Goal: Transaction & Acquisition: Purchase product/service

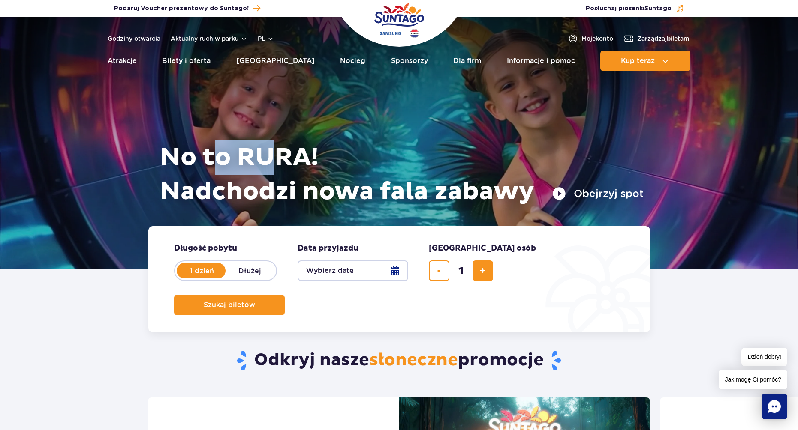
drag, startPoint x: 218, startPoint y: 154, endPoint x: 277, endPoint y: 156, distance: 59.2
click at [277, 156] on h1 "No to RURA! Nadchodzi nowa fala zabawy" at bounding box center [402, 175] width 484 height 69
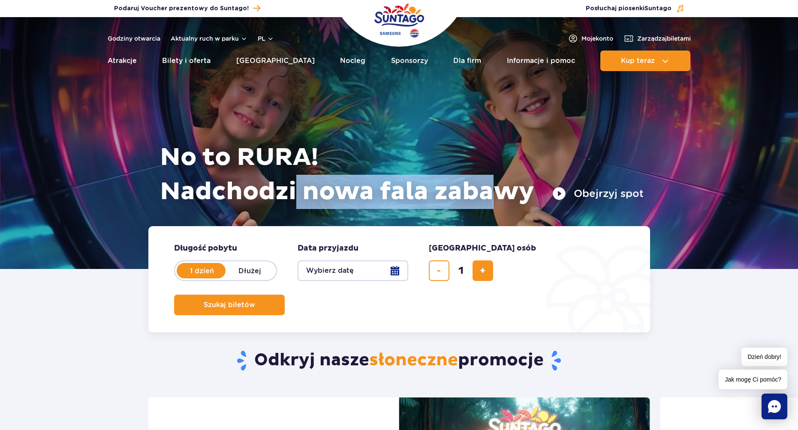
drag, startPoint x: 307, startPoint y: 193, endPoint x: 504, endPoint y: 201, distance: 196.5
click at [500, 202] on h1 "No to RURA! Nadchodzi nowa fala zabawy" at bounding box center [402, 175] width 484 height 69
click at [504, 201] on h1 "No to RURA! Nadchodzi nowa fala zabawy" at bounding box center [402, 175] width 484 height 69
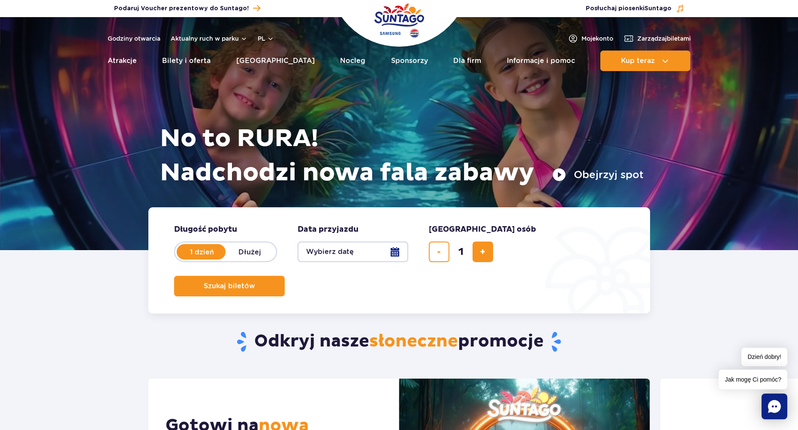
scroll to position [43, 0]
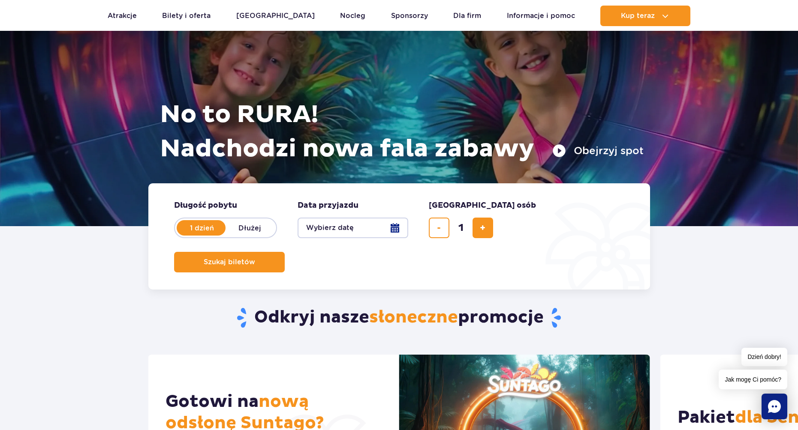
click at [377, 226] on button "Wybierz datę" at bounding box center [353, 228] width 111 height 21
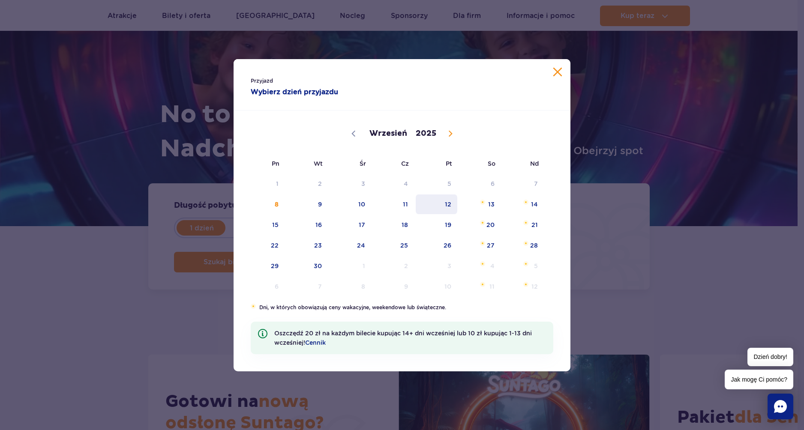
click at [456, 206] on span "12" at bounding box center [436, 205] width 43 height 20
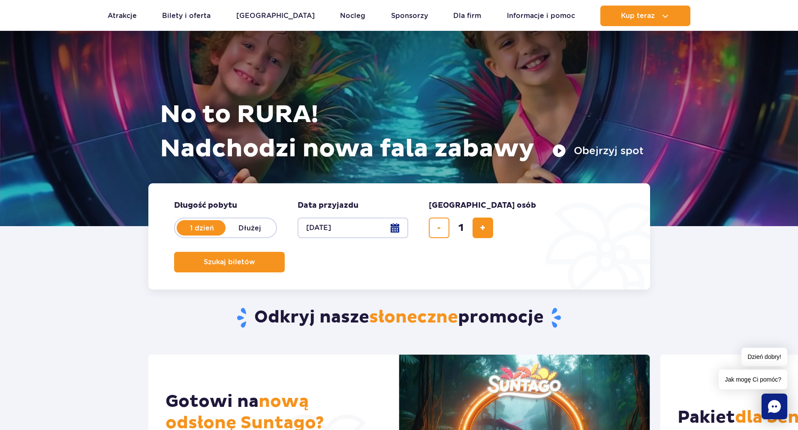
click at [374, 228] on button "12.09.25" at bounding box center [353, 228] width 111 height 21
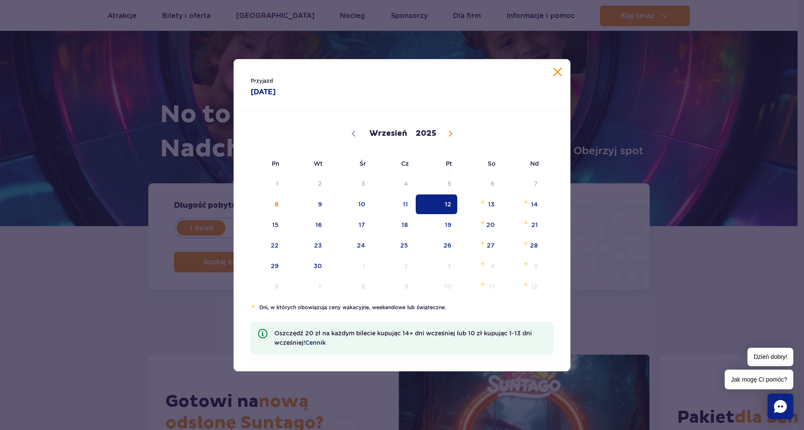
click at [436, 205] on span "12" at bounding box center [436, 205] width 43 height 20
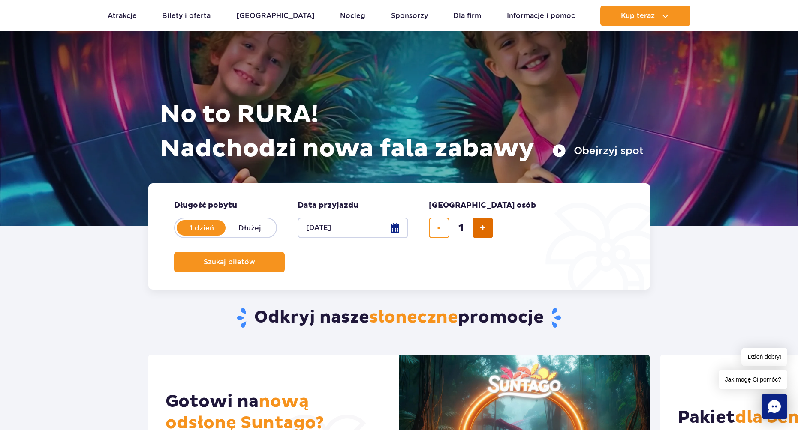
click at [478, 232] on button "dodaj bilet" at bounding box center [482, 228] width 21 height 21
type input "3"
click at [285, 252] on button "Szukaj biletów" at bounding box center [229, 262] width 111 height 21
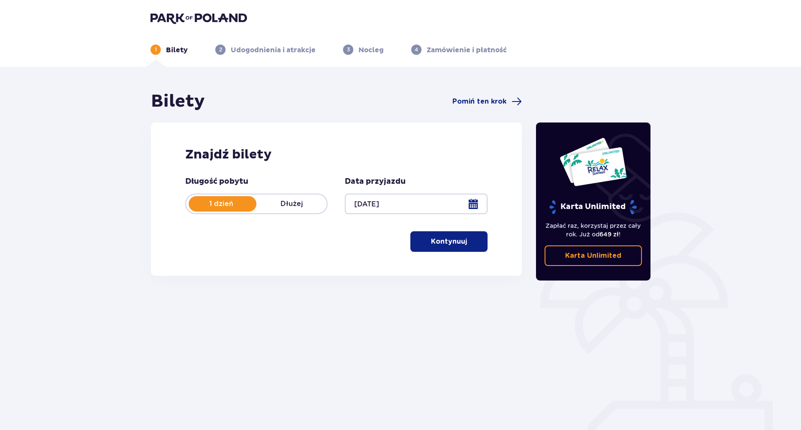
click at [432, 239] on p "Kontynuuj" at bounding box center [449, 241] width 36 height 9
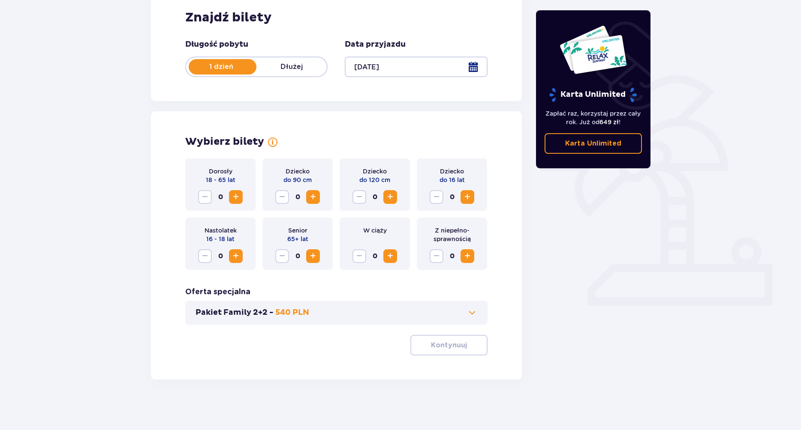
scroll to position [138, 0]
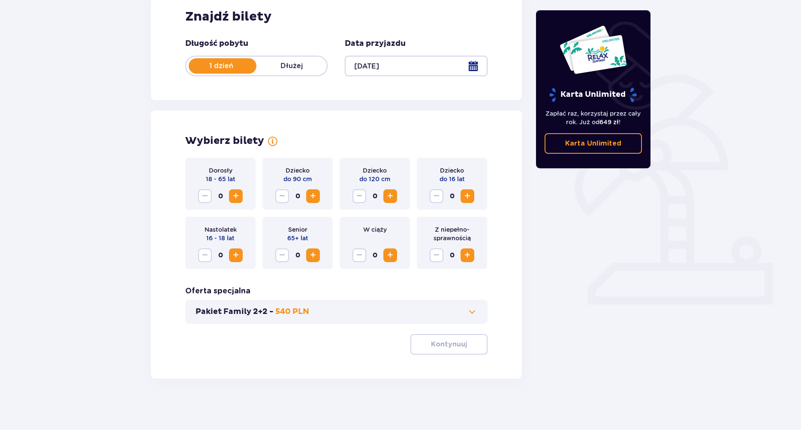
click at [238, 256] on span "Increase" at bounding box center [236, 255] width 10 height 10
click at [203, 253] on span "Decrease" at bounding box center [205, 255] width 10 height 10
click at [239, 252] on span "Increase" at bounding box center [236, 255] width 10 height 10
click at [206, 252] on span "Decrease" at bounding box center [205, 255] width 10 height 10
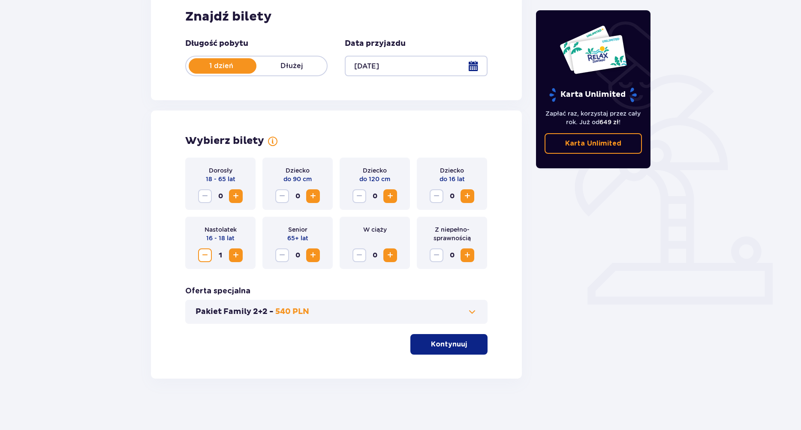
click at [206, 252] on span "Decrease" at bounding box center [205, 255] width 10 height 10
click at [237, 258] on span "Increase" at bounding box center [236, 255] width 10 height 10
click at [431, 343] on p "Kontynuuj" at bounding box center [449, 344] width 36 height 9
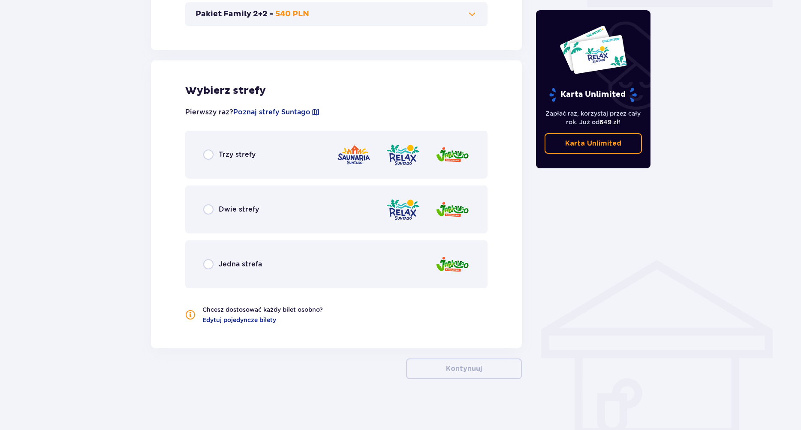
scroll to position [436, 0]
click at [237, 161] on div "Trzy strefy" at bounding box center [336, 154] width 302 height 48
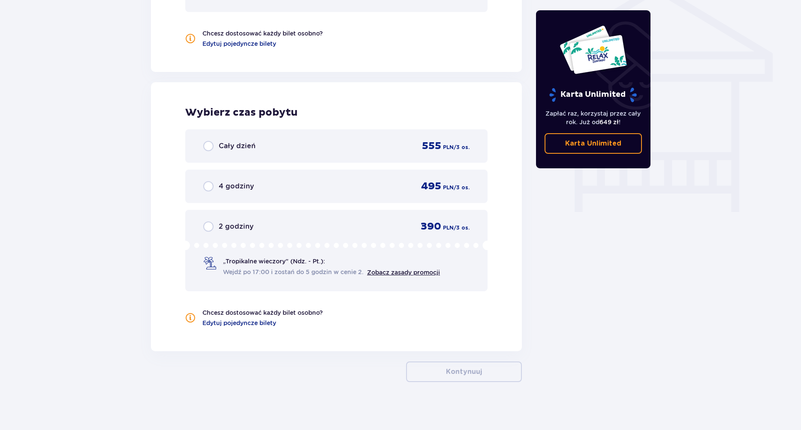
scroll to position [716, 0]
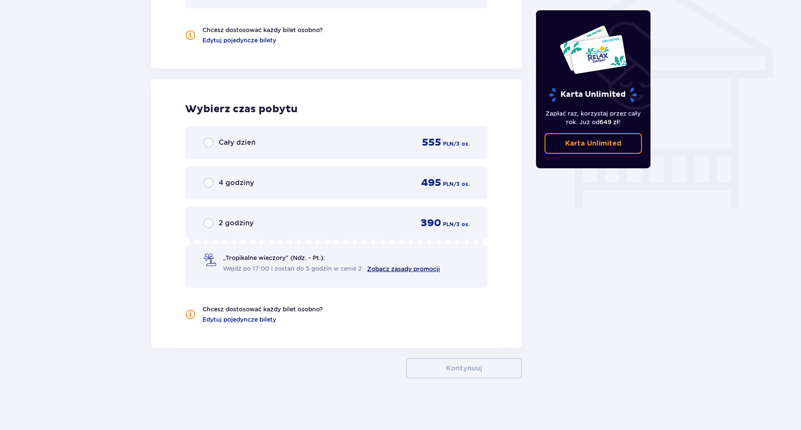
click at [395, 269] on link "Zobacz zasady promocji" at bounding box center [403, 269] width 73 height 7
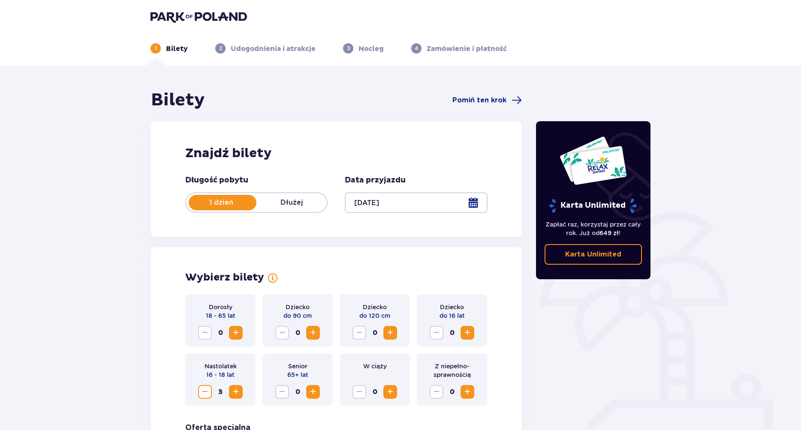
scroll to position [0, 0]
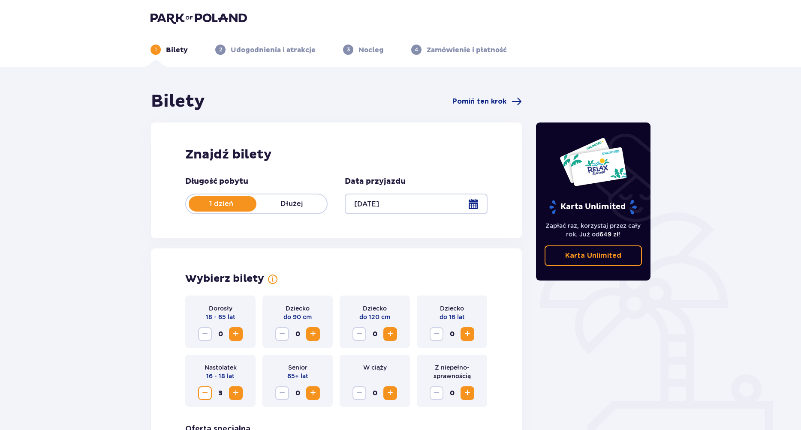
click at [393, 197] on div at bounding box center [416, 204] width 142 height 21
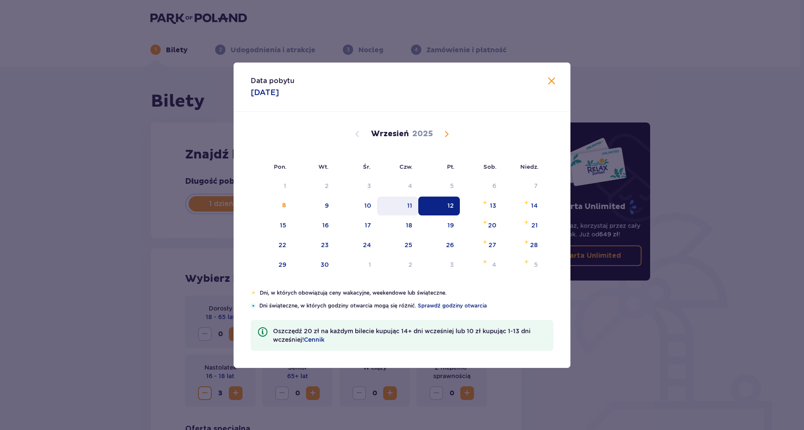
click at [395, 205] on div "11" at bounding box center [398, 206] width 42 height 19
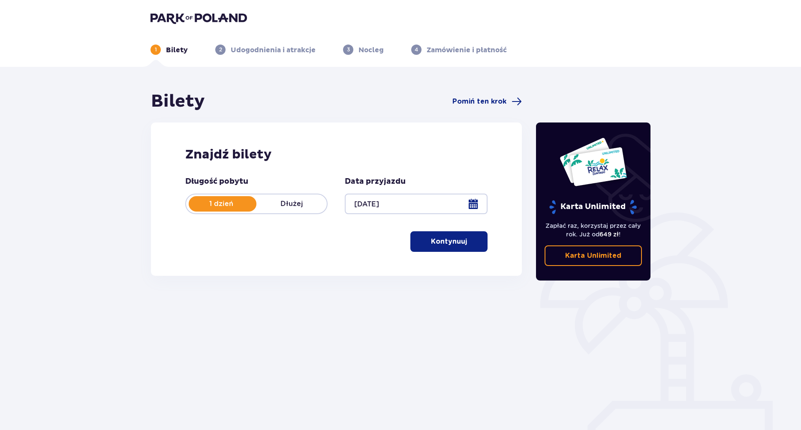
click at [438, 243] on p "Kontynuuj" at bounding box center [449, 241] width 36 height 9
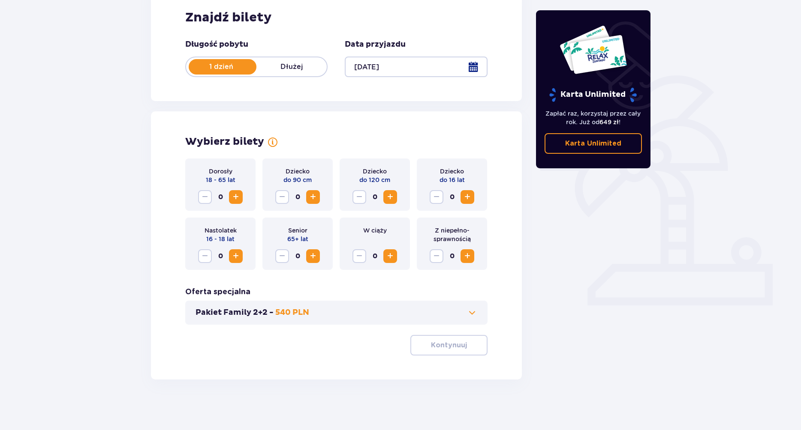
scroll to position [138, 0]
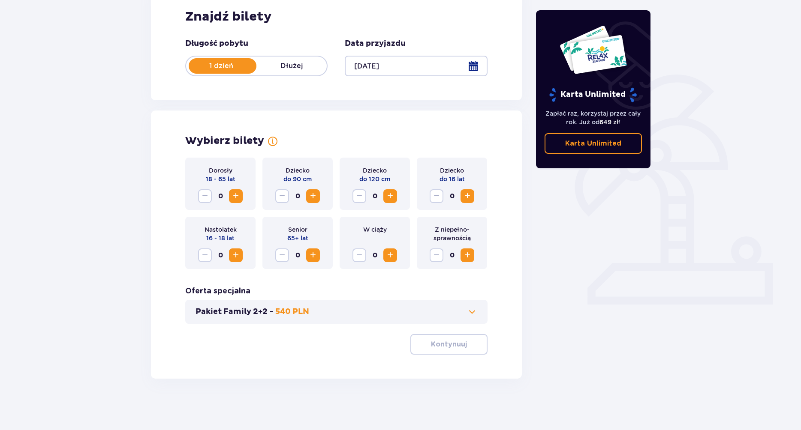
click at [238, 254] on span "Increase" at bounding box center [236, 255] width 10 height 10
click at [433, 347] on p "Kontynuuj" at bounding box center [449, 344] width 36 height 9
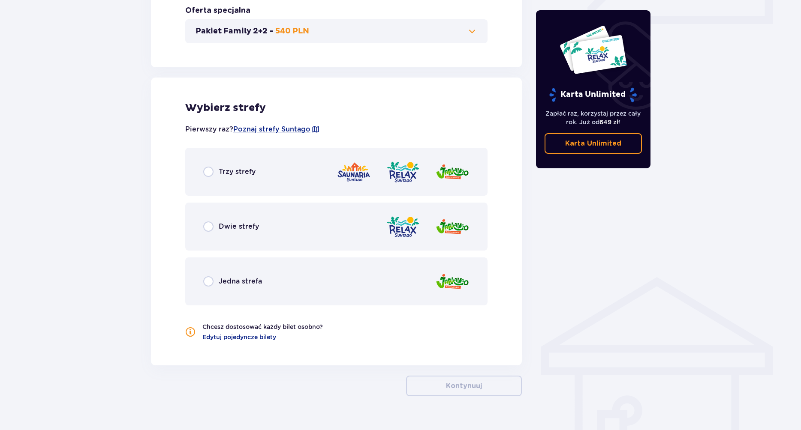
scroll to position [436, 0]
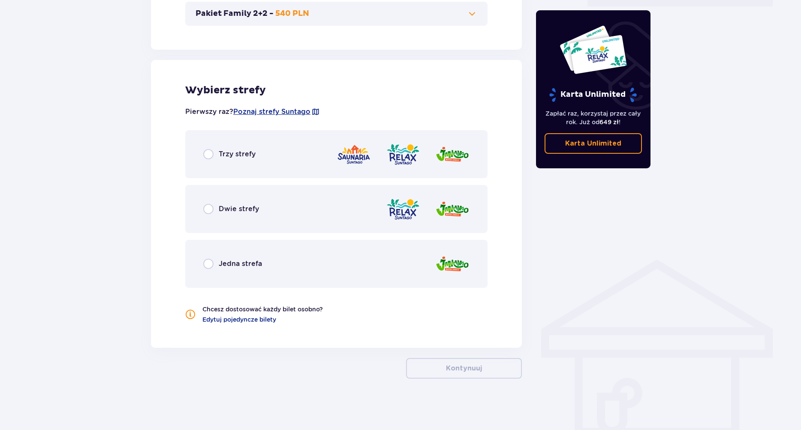
click at [251, 170] on div "Trzy strefy" at bounding box center [336, 154] width 302 height 48
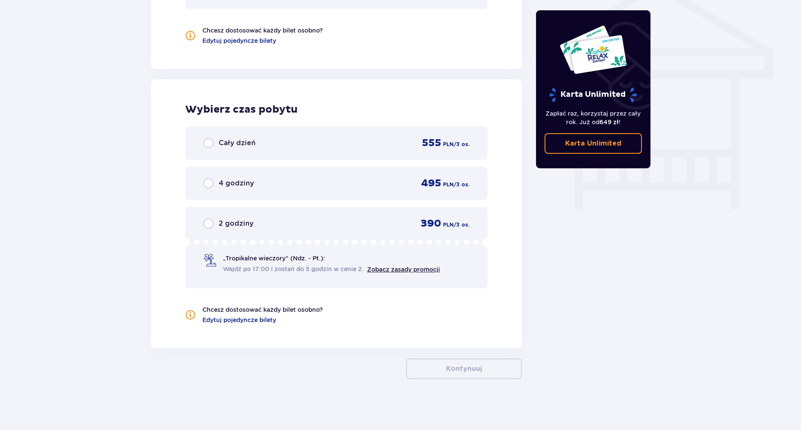
scroll to position [716, 0]
click at [246, 222] on p "2 godziny" at bounding box center [236, 223] width 35 height 9
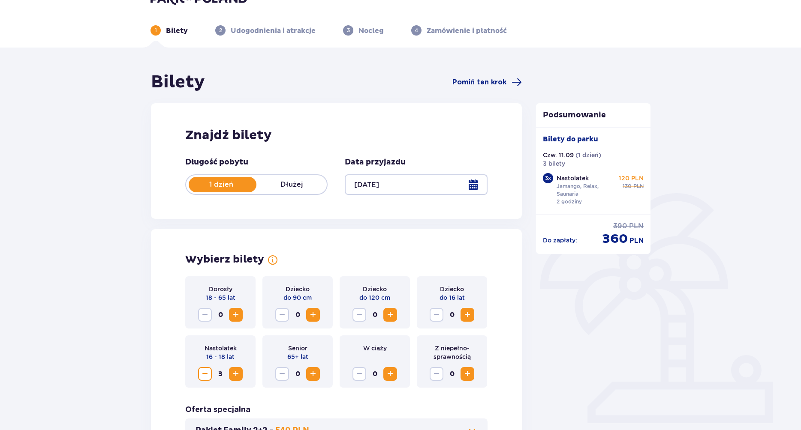
scroll to position [0, 0]
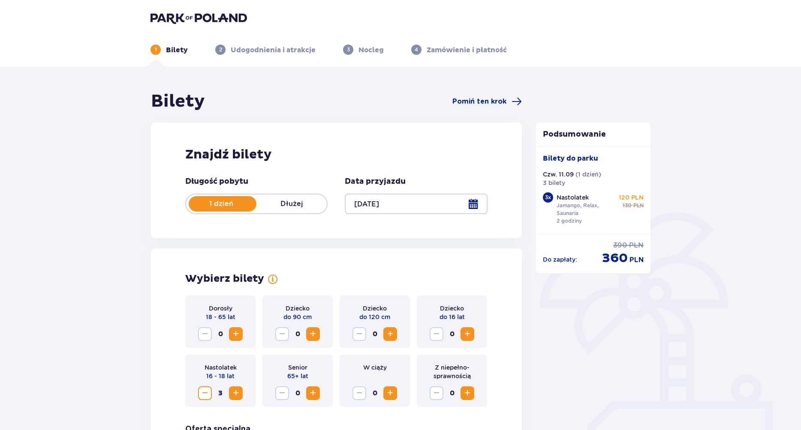
click at [392, 211] on div at bounding box center [416, 204] width 142 height 21
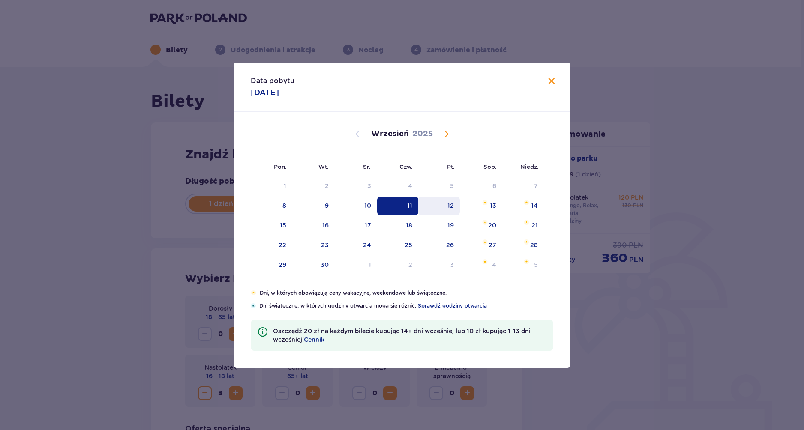
click at [443, 205] on div "12" at bounding box center [439, 206] width 42 height 19
type input "12.09.25"
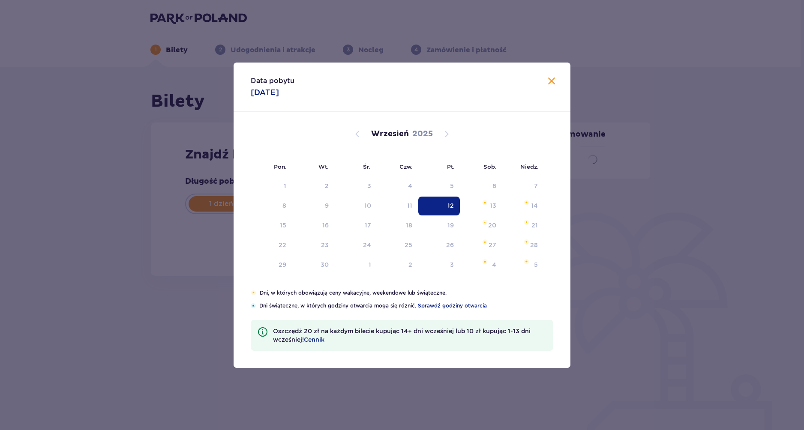
click at [111, 240] on div "Bilety Pomiń ten krok Znajdź bilety Długość pobytu 1 dzień Dłużej Data przyjazd…" at bounding box center [400, 202] width 801 height 271
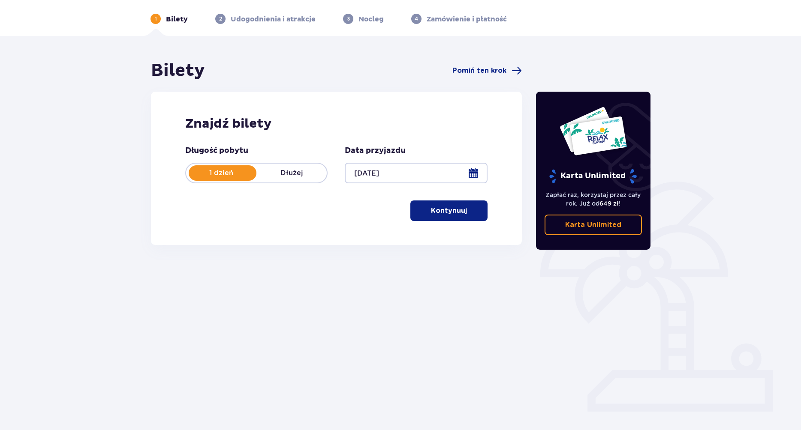
click at [446, 210] on p "Kontynuuj" at bounding box center [449, 210] width 36 height 9
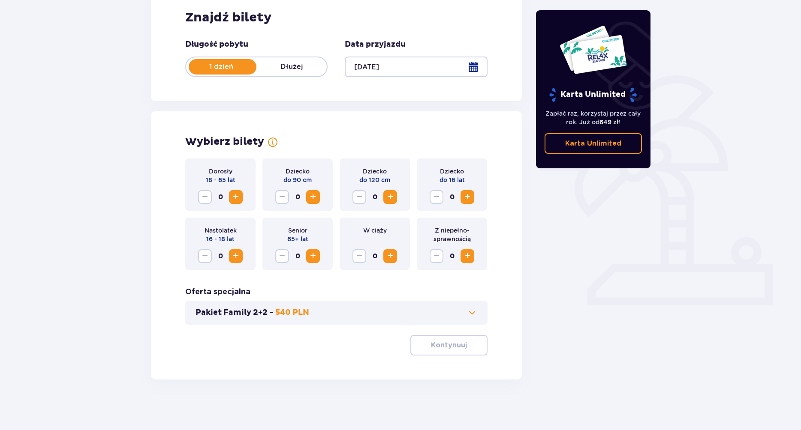
scroll to position [138, 0]
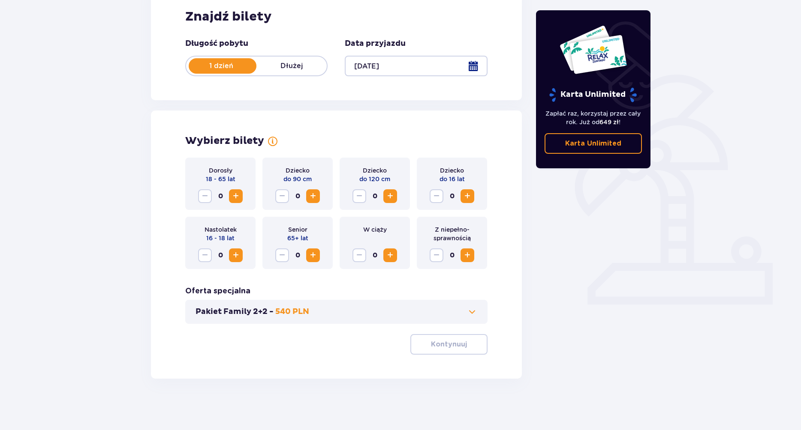
click at [241, 251] on button "Increase" at bounding box center [236, 256] width 14 height 14
click at [442, 346] on p "Kontynuuj" at bounding box center [449, 344] width 36 height 9
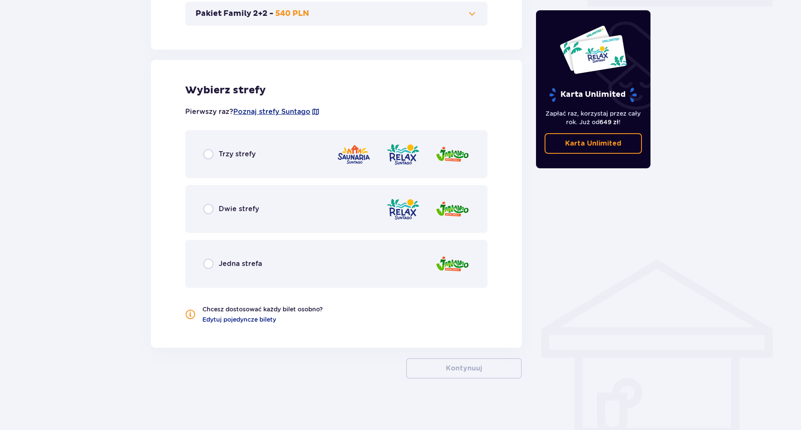
click at [209, 162] on div "Trzy strefy" at bounding box center [336, 154] width 302 height 48
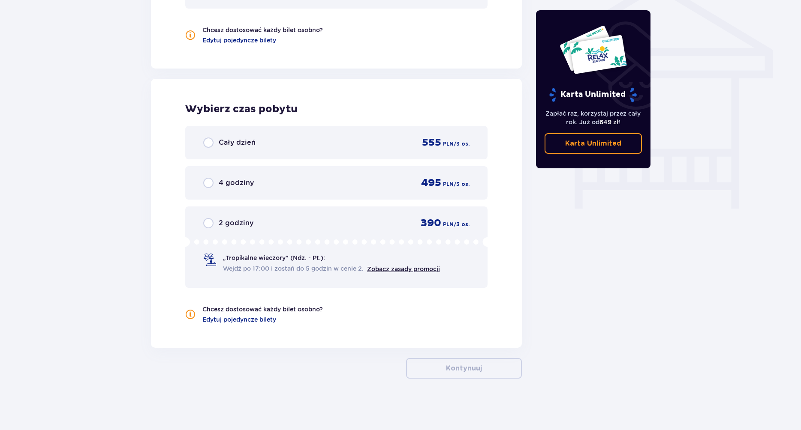
click at [287, 233] on div "2 godziny 390 PLN / 3 os. „Tropikalne wieczory" (Ndz. - Pt.): Wejdź po 17:00 i …" at bounding box center [336, 247] width 302 height 81
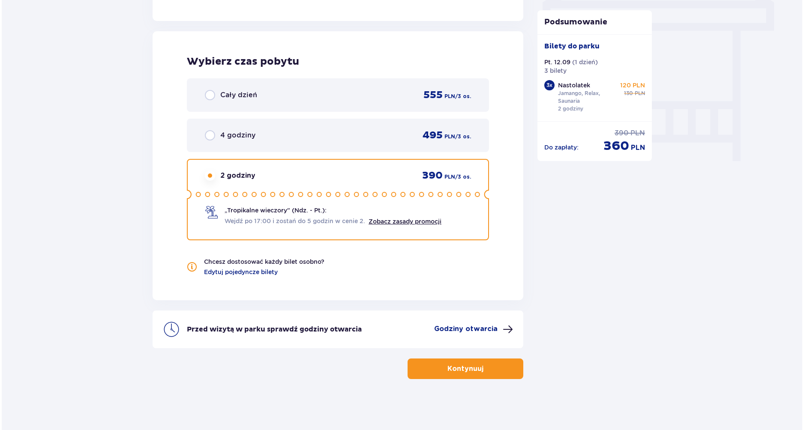
scroll to position [764, 0]
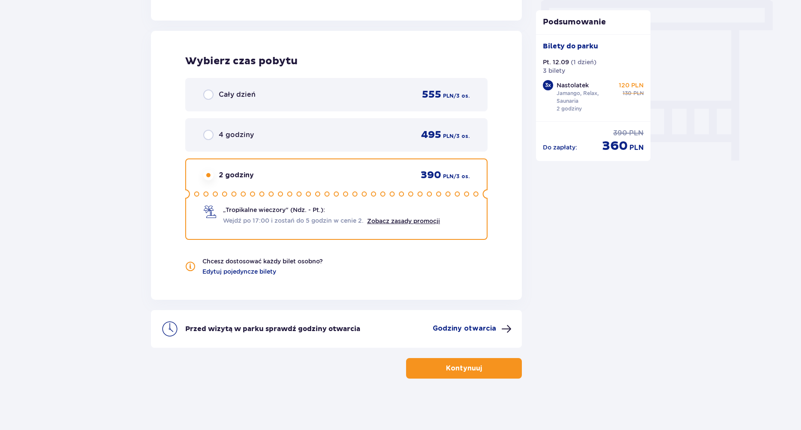
click at [458, 328] on p "Godziny otwarcia" at bounding box center [464, 328] width 63 height 9
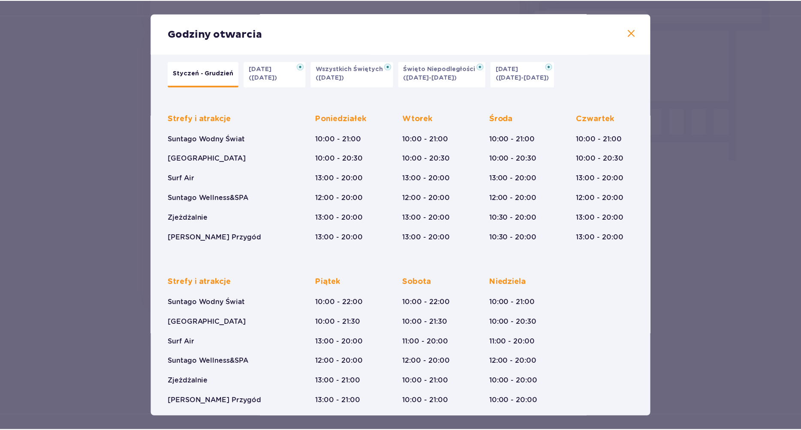
scroll to position [15, 0]
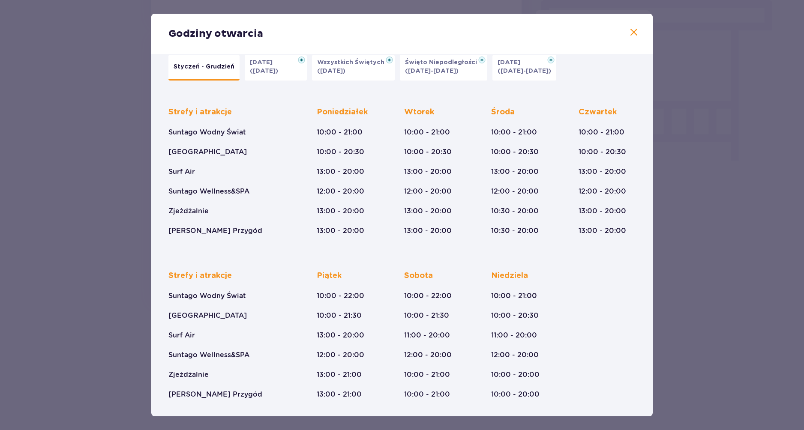
click at [676, 194] on div "Godziny otwarcia Styczeń - Grudzień Halloween (31.10.25) Wszystkich Świętych (0…" at bounding box center [402, 215] width 804 height 430
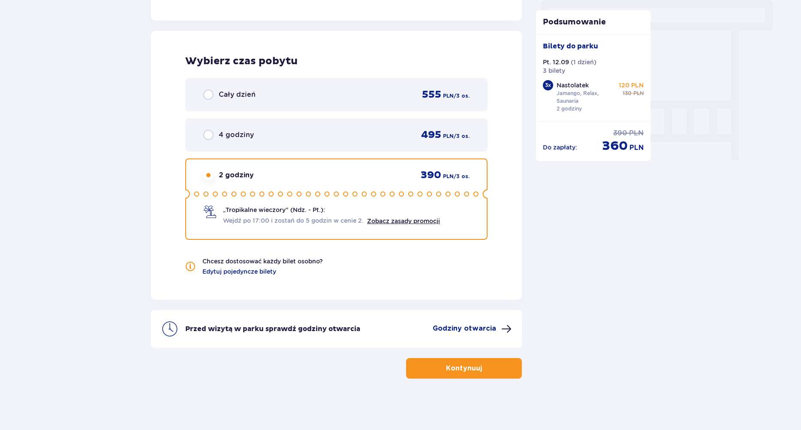
click at [454, 376] on button "Kontynuuj" at bounding box center [464, 368] width 116 height 21
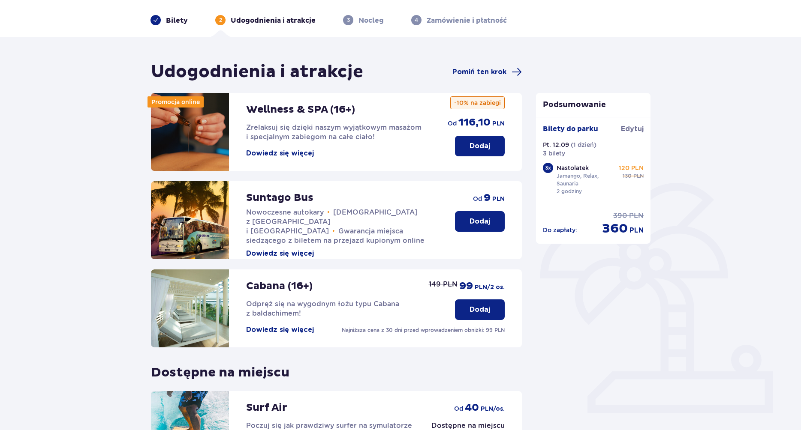
scroll to position [22, 0]
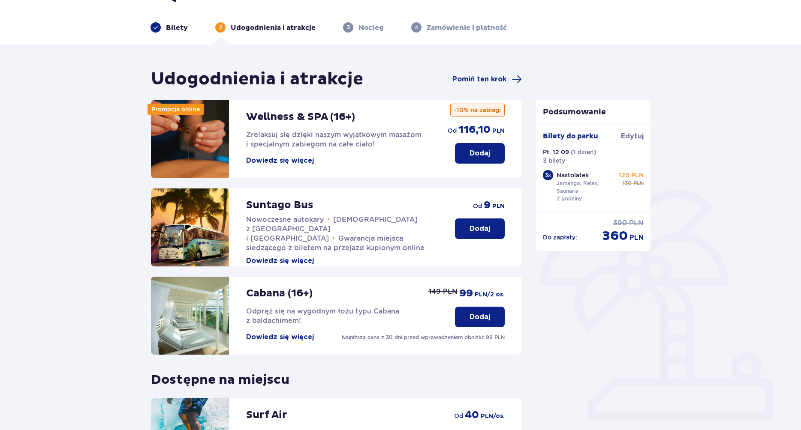
click at [484, 230] on p "Dodaj" at bounding box center [479, 228] width 21 height 9
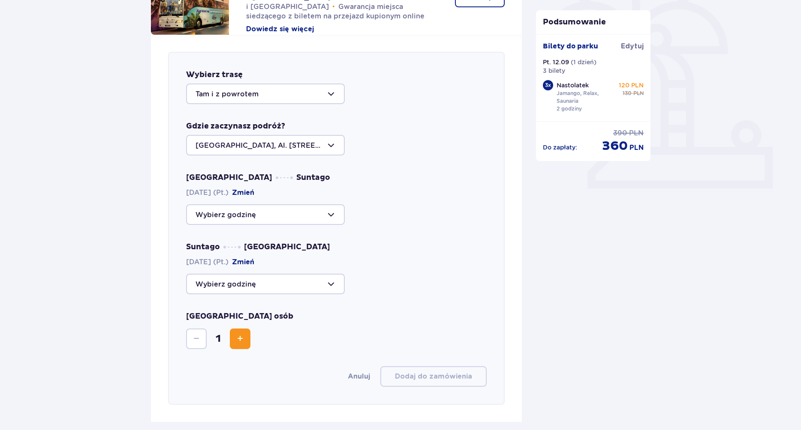
scroll to position [253, 0]
click at [332, 216] on div at bounding box center [265, 216] width 159 height 21
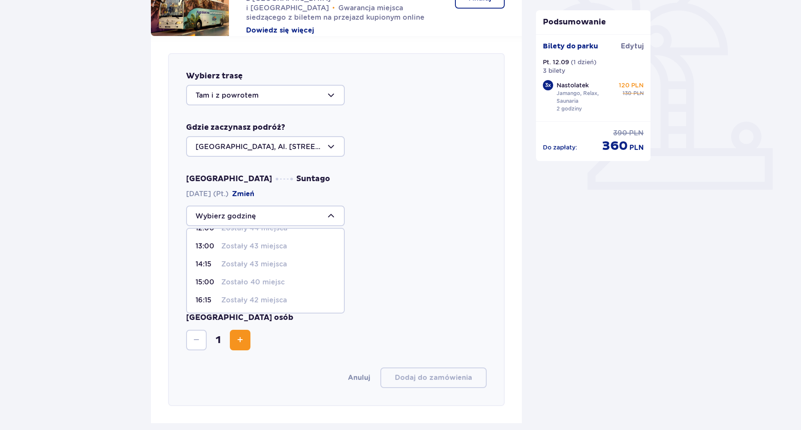
scroll to position [87, 0]
click at [273, 301] on p "Zostały 42 miejsca" at bounding box center [254, 299] width 66 height 9
type input "16:15"
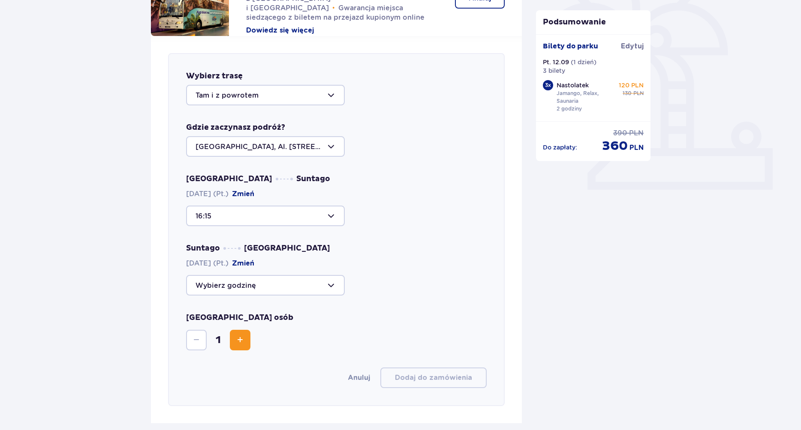
click at [310, 290] on div at bounding box center [265, 285] width 159 height 21
click at [270, 372] on p "Zostało 36 miejsc" at bounding box center [252, 368] width 63 height 9
type input "22:15"
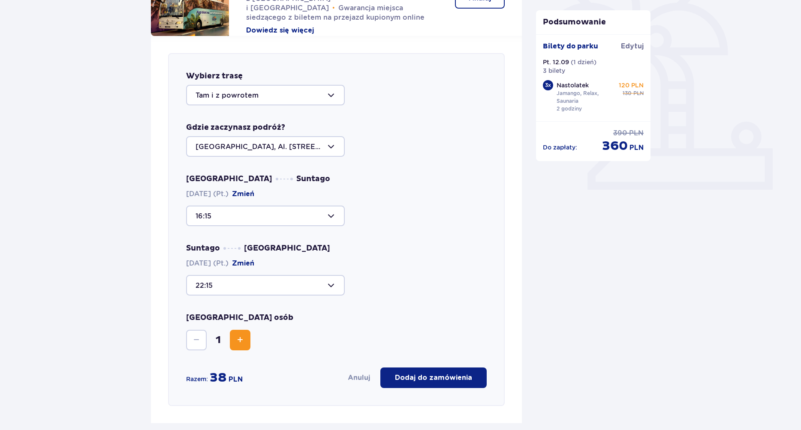
click at [244, 325] on div "Liczba osób 1" at bounding box center [336, 332] width 301 height 38
click at [249, 334] on button "Increase" at bounding box center [240, 340] width 21 height 21
click at [248, 341] on button "Increase" at bounding box center [240, 340] width 21 height 21
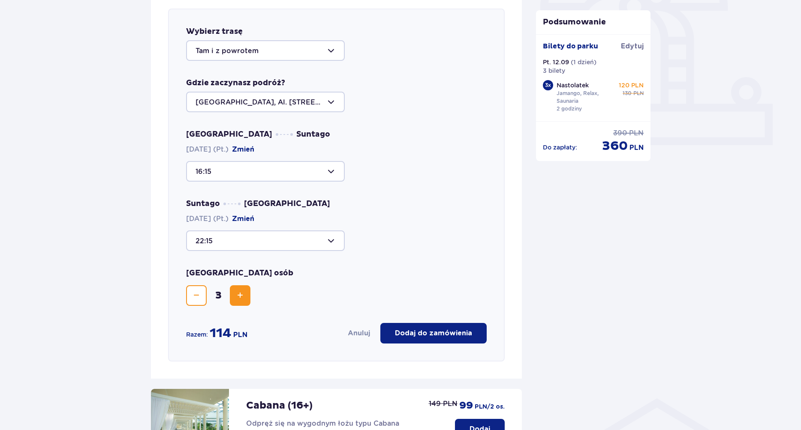
scroll to position [300, 0]
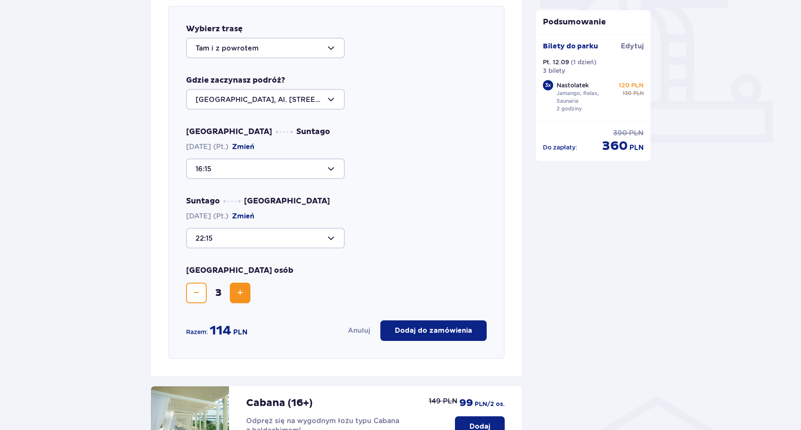
click at [320, 174] on div at bounding box center [265, 169] width 159 height 21
click at [334, 168] on div at bounding box center [265, 169] width 159 height 21
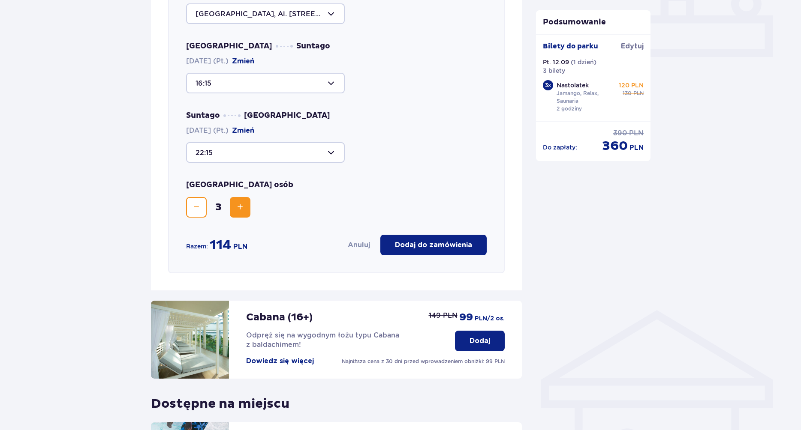
click at [442, 250] on button "Dodaj do zamówienia" at bounding box center [433, 245] width 106 height 21
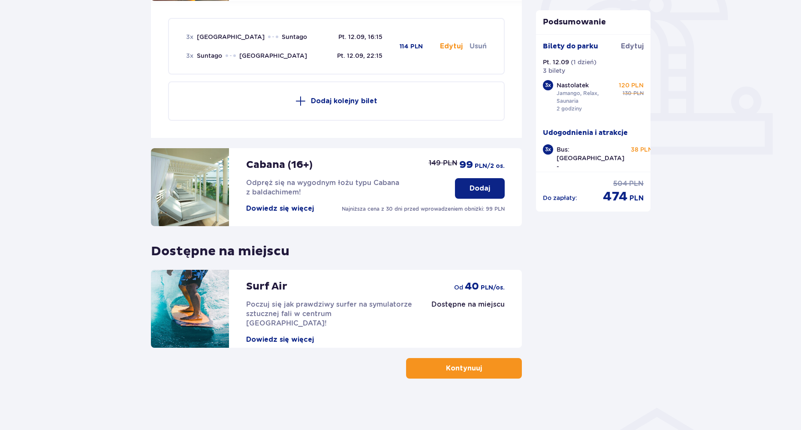
scroll to position [288, 0]
click at [475, 369] on button "Kontynuuj" at bounding box center [464, 368] width 116 height 21
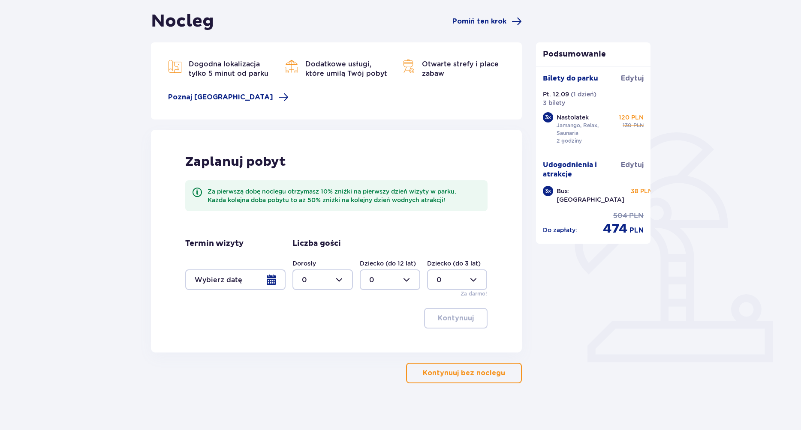
scroll to position [85, 0]
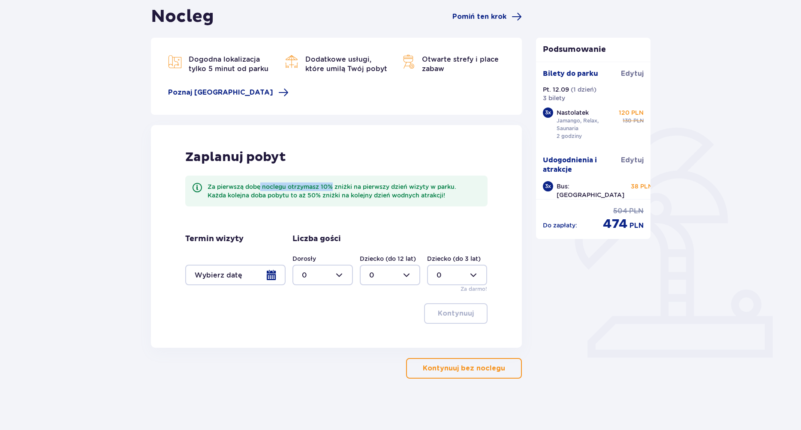
drag, startPoint x: 269, startPoint y: 184, endPoint x: 334, endPoint y: 189, distance: 64.9
click at [334, 189] on div "Za pierwszą dobę noclegu otrzymasz 10% zniżki na pierwszy dzień wizyty w parku.…" at bounding box center [343, 191] width 273 height 17
click at [471, 366] on p "Kontynuuj bez noclegu" at bounding box center [464, 368] width 82 height 9
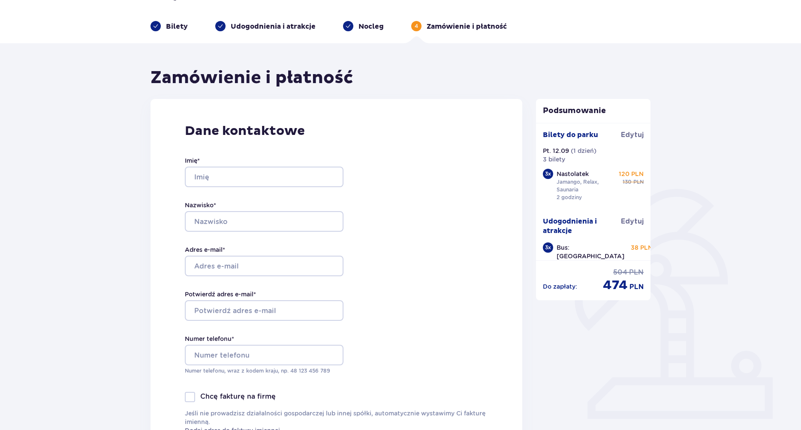
scroll to position [24, 0]
click at [252, 176] on input "Imię *" at bounding box center [264, 176] width 159 height 21
type input "Marcel"
click at [316, 221] on input "Nazwisko *" at bounding box center [264, 221] width 159 height 21
type input "Gawryszewski"
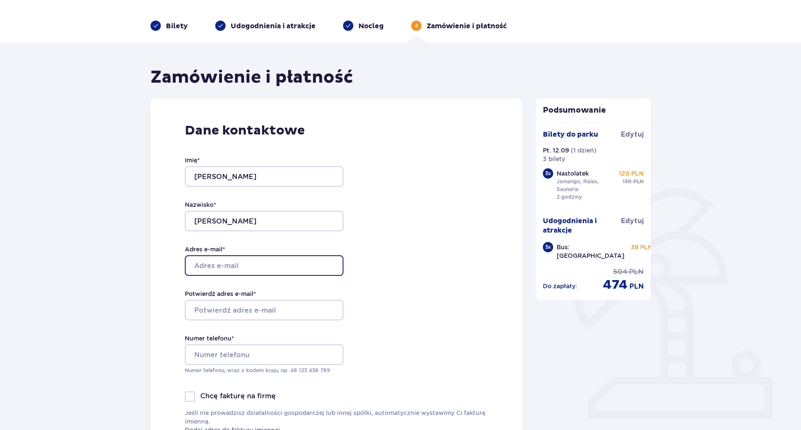
click at [318, 256] on input "Adres e-mail *" at bounding box center [264, 265] width 159 height 21
type input "marcel.gawryszewski@gmail.com"
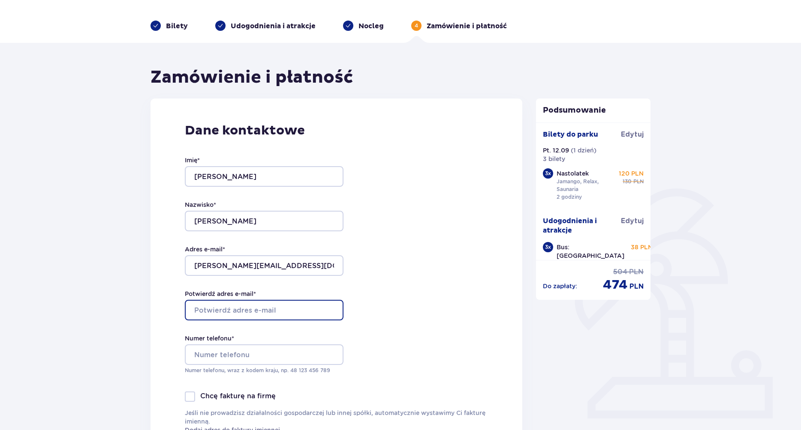
click at [280, 309] on input "Potwierdź adres e-mail *" at bounding box center [264, 310] width 159 height 21
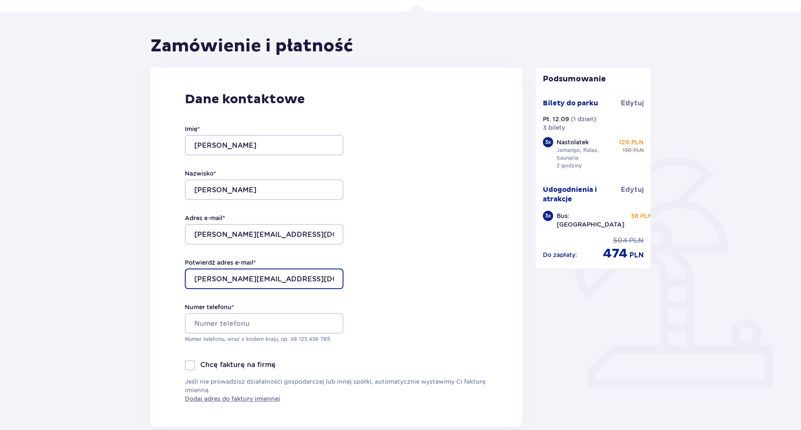
scroll to position [110, 0]
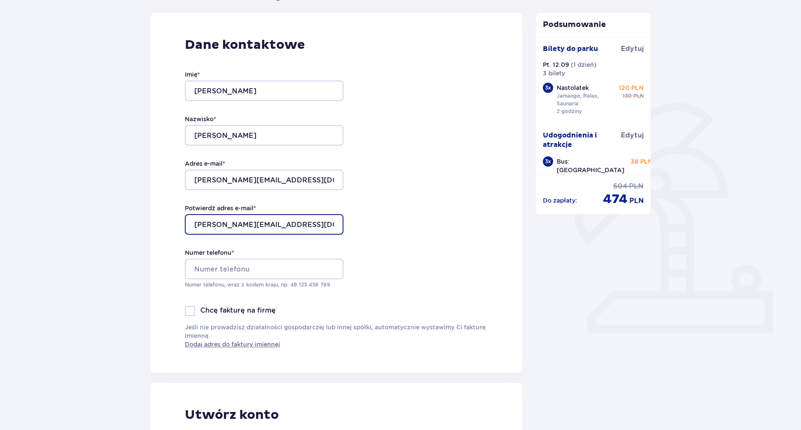
type input "marcel.gawryszewski@gmail.com"
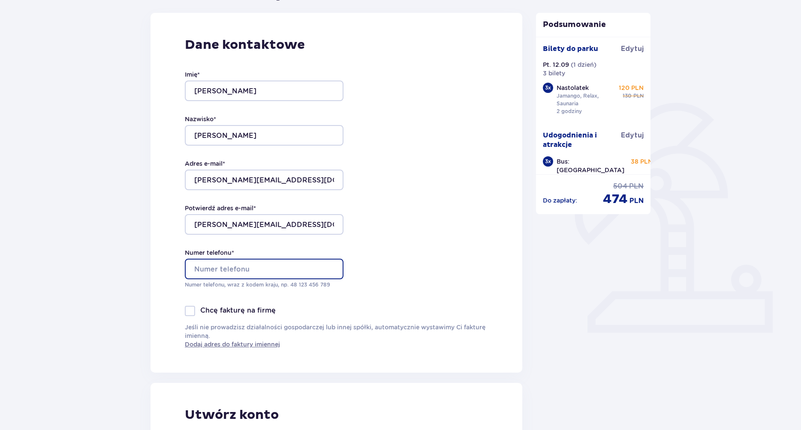
click at [292, 269] on input "Numer telefonu *" at bounding box center [264, 269] width 159 height 21
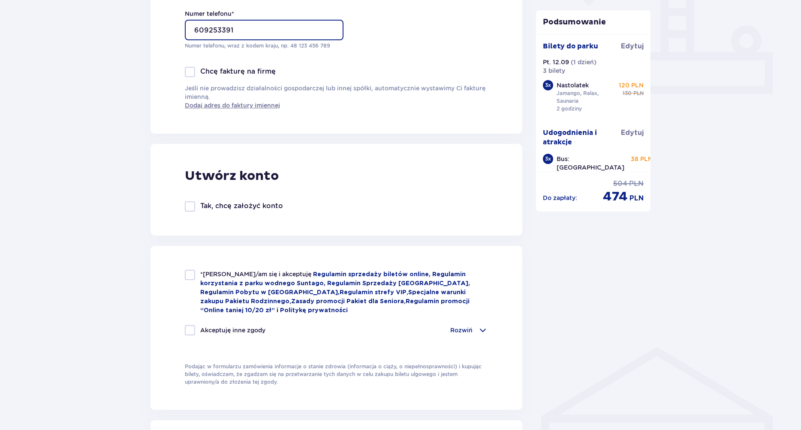
scroll to position [410, 0]
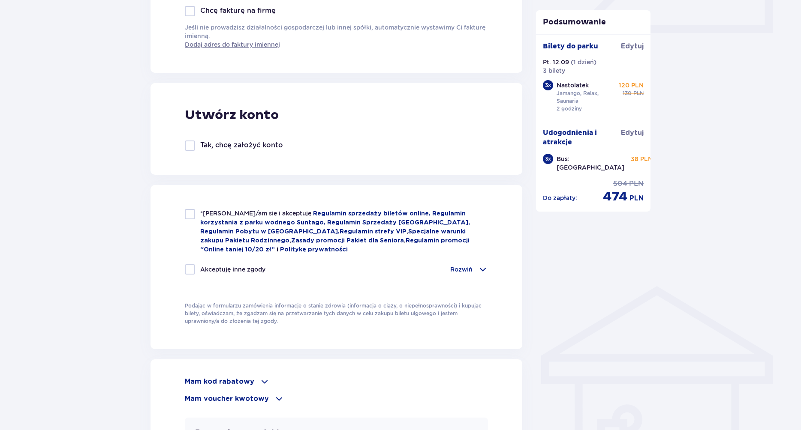
type input "609253391"
click at [192, 214] on div at bounding box center [190, 214] width 10 height 10
checkbox input "true"
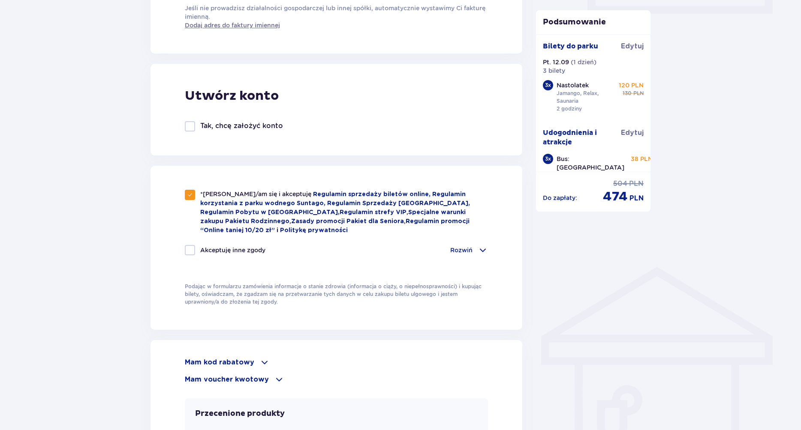
scroll to position [453, 0]
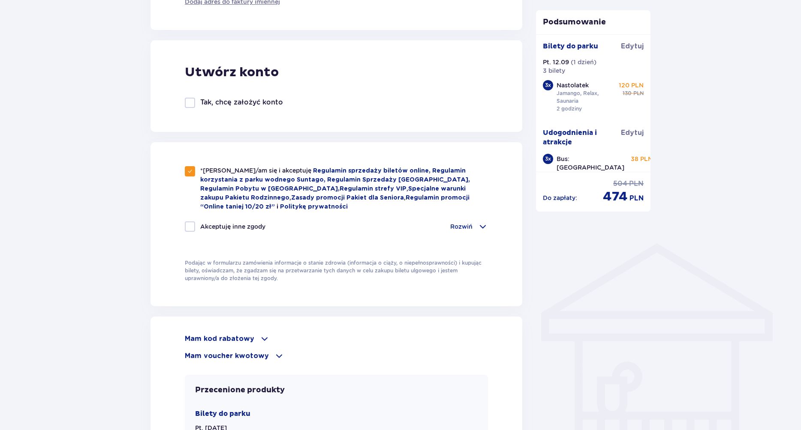
click at [478, 225] on span at bounding box center [483, 227] width 10 height 10
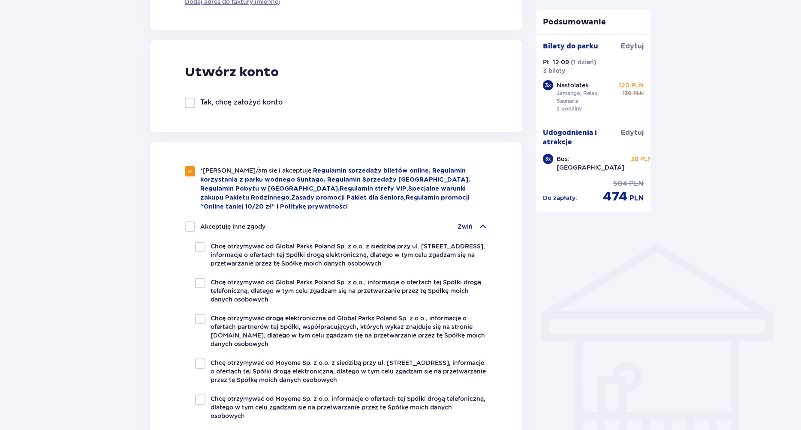
click at [472, 222] on p "Zwiń" at bounding box center [464, 226] width 15 height 9
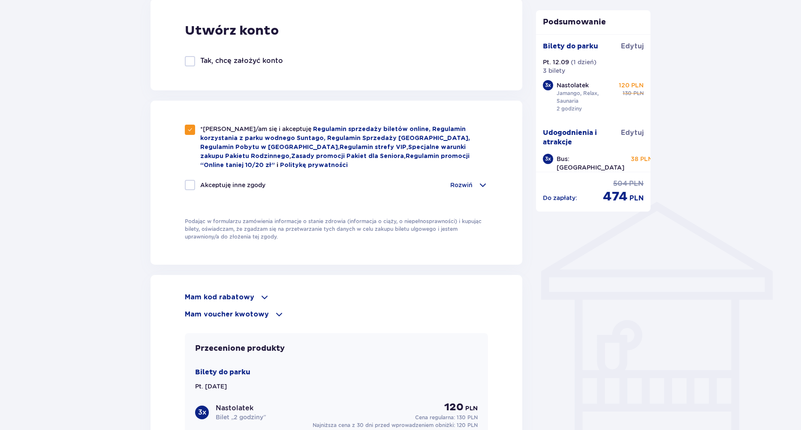
scroll to position [496, 0]
click at [494, 183] on div "*Zapoznałem/am się i akceptuję Regulamin sprzedaży biletów online, Regulamin ko…" at bounding box center [336, 181] width 372 height 164
click at [479, 182] on span at bounding box center [483, 184] width 10 height 10
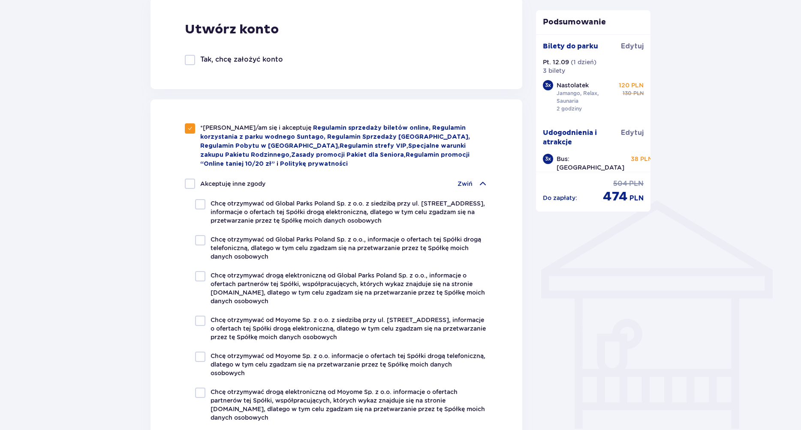
click at [479, 182] on span at bounding box center [483, 184] width 10 height 10
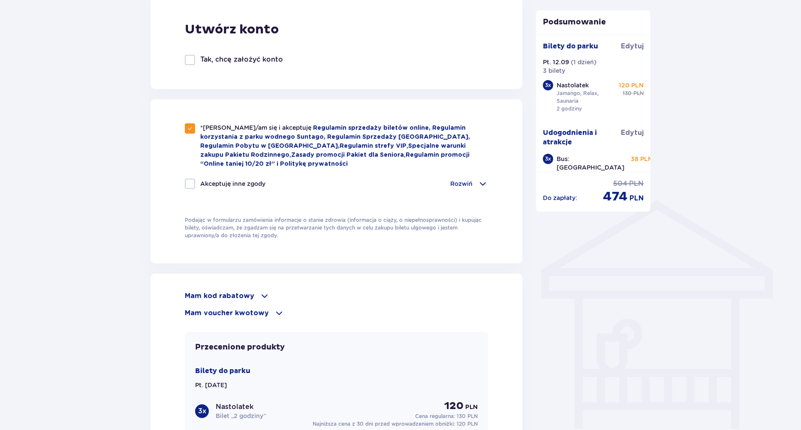
scroll to position [538, 0]
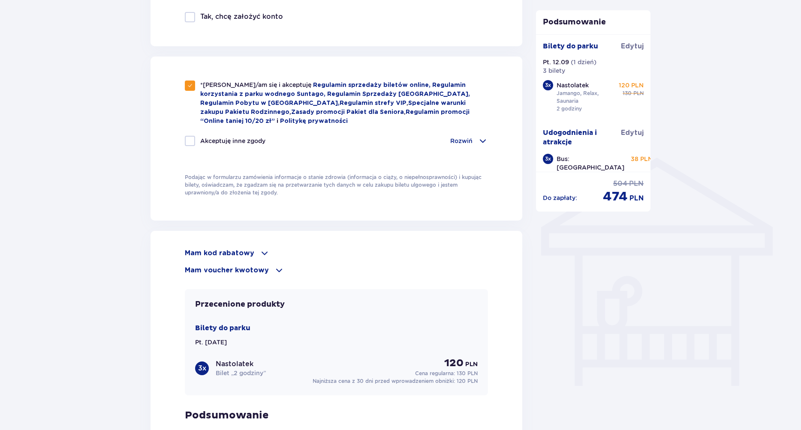
click at [451, 136] on div "Rozwiń" at bounding box center [469, 141] width 38 height 10
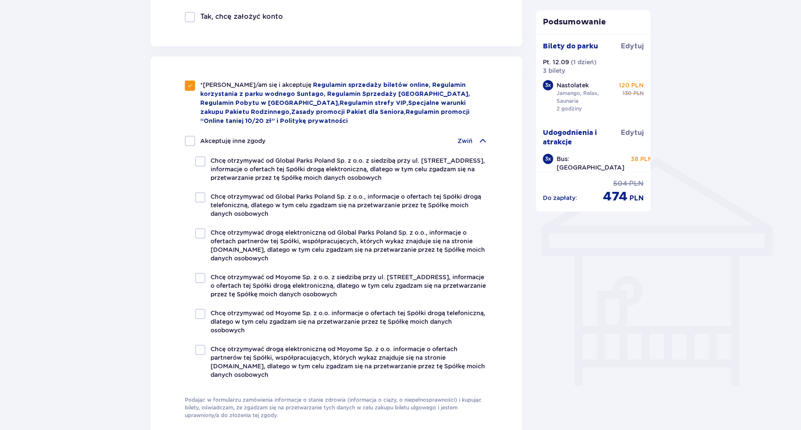
click at [472, 137] on p "Zwiń" at bounding box center [464, 141] width 15 height 9
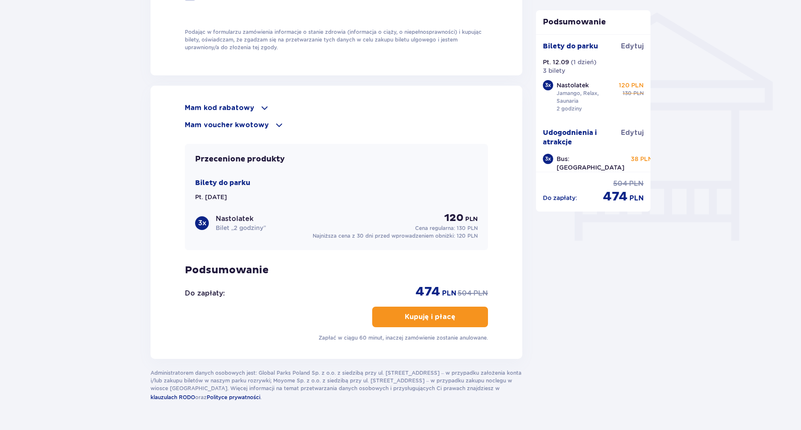
scroll to position [705, 0]
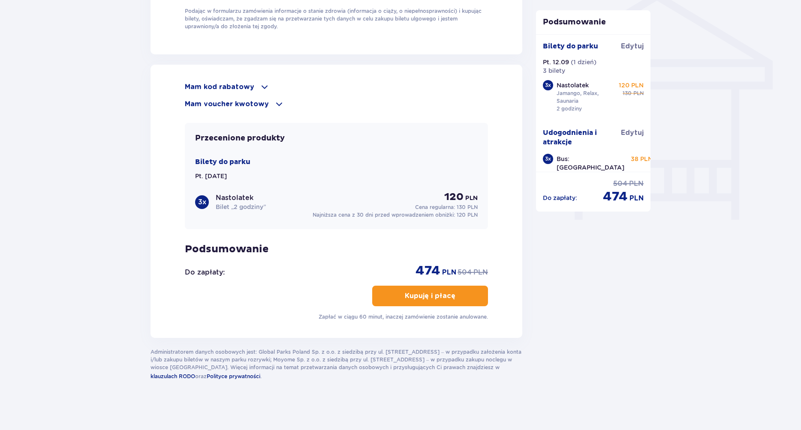
click at [432, 292] on p "Kupuję i płacę" at bounding box center [430, 296] width 51 height 9
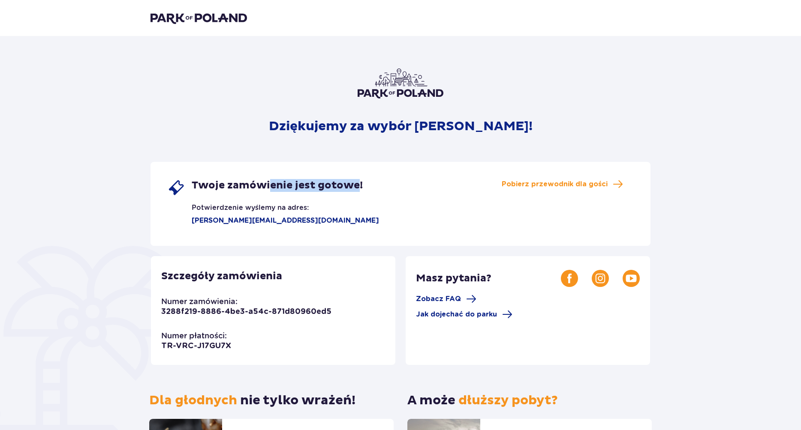
drag, startPoint x: 269, startPoint y: 179, endPoint x: 357, endPoint y: 183, distance: 87.5
click at [357, 183] on span "Twoje zamówienie jest gotowe!" at bounding box center [277, 185] width 171 height 13
click at [211, 21] on img at bounding box center [198, 18] width 96 height 12
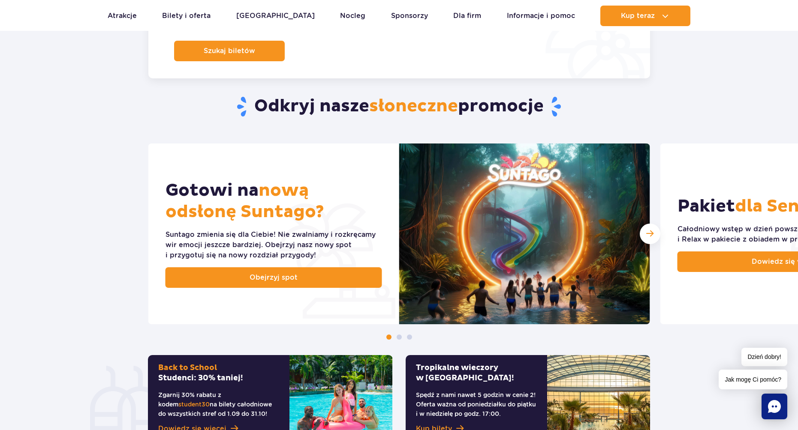
scroll to position [257, 0]
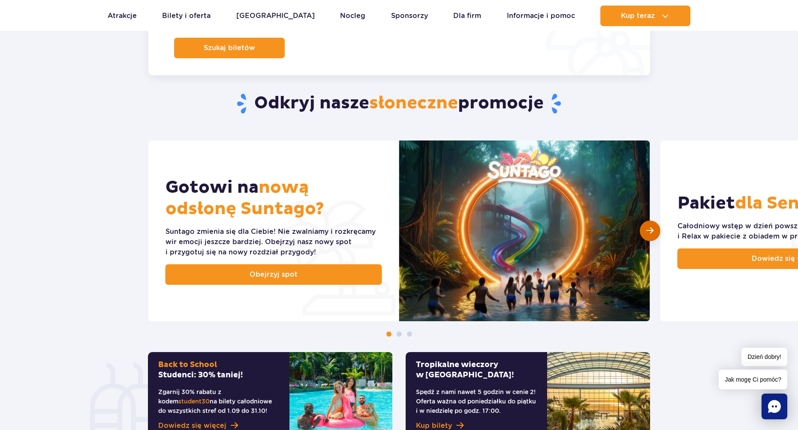
click at [648, 234] on span "Następny slajd" at bounding box center [649, 231] width 7 height 8
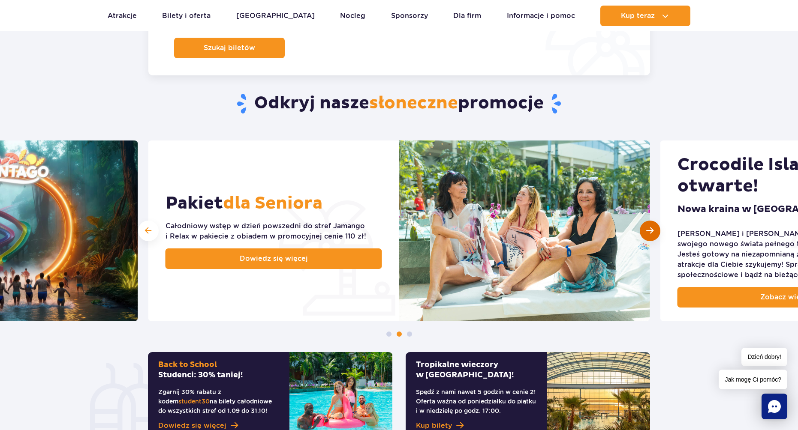
click at [650, 234] on span "Następny slajd" at bounding box center [649, 231] width 7 height 8
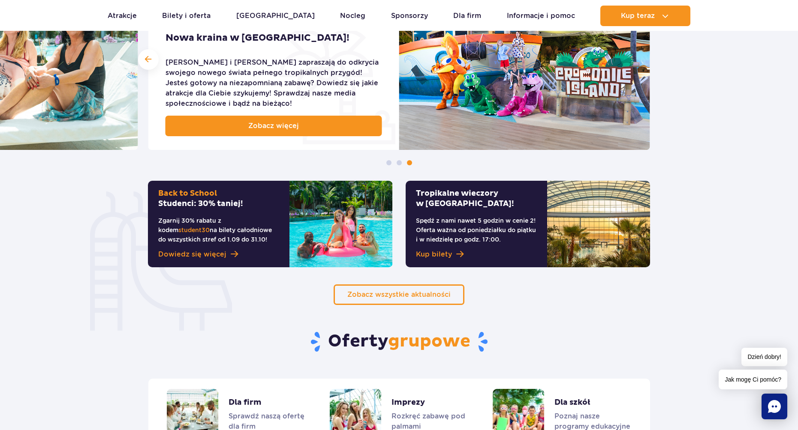
scroll to position [472, 0]
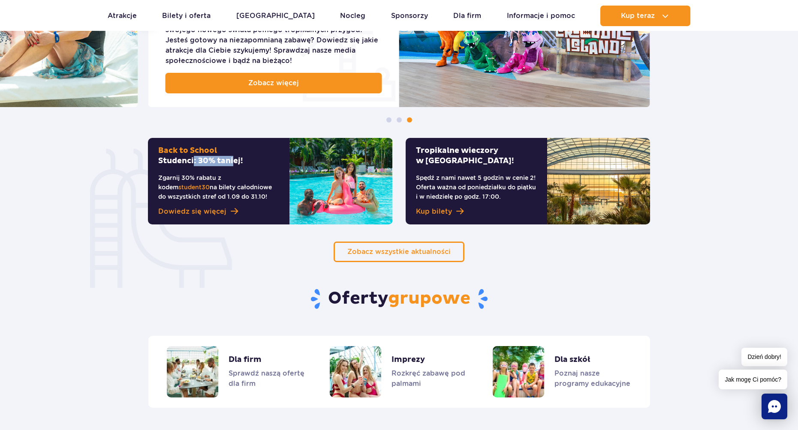
drag, startPoint x: 195, startPoint y: 160, endPoint x: 234, endPoint y: 158, distance: 39.5
click at [234, 158] on h2 "Back to School Studenci: 30% taniej!" at bounding box center [218, 156] width 121 height 21
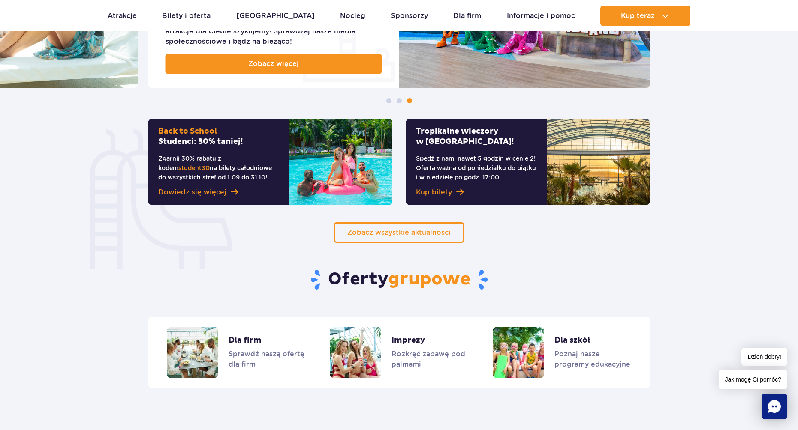
scroll to position [514, 0]
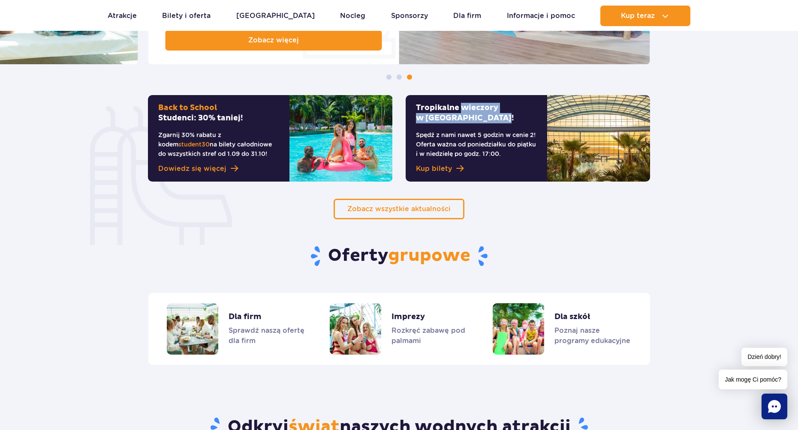
drag, startPoint x: 424, startPoint y: 109, endPoint x: 472, endPoint y: 117, distance: 47.9
click at [472, 117] on h2 "Tropikalne wieczory w Suntago!" at bounding box center [476, 113] width 121 height 21
drag, startPoint x: 419, startPoint y: 105, endPoint x: 484, endPoint y: 116, distance: 66.0
click at [484, 116] on h2 "Tropikalne wieczory w Suntago!" at bounding box center [476, 113] width 121 height 21
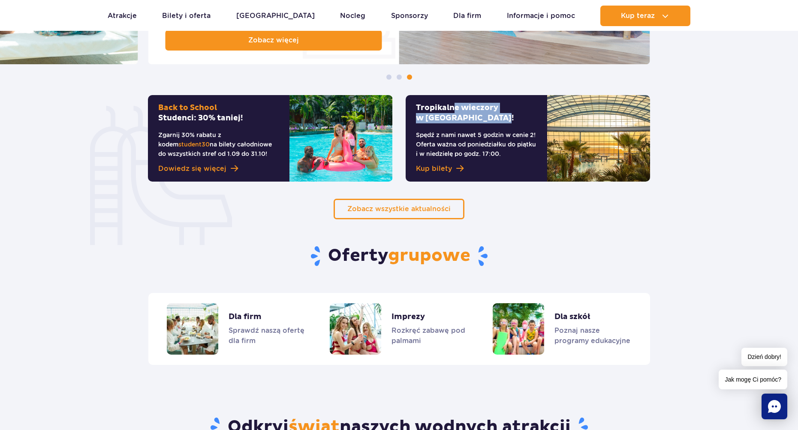
click at [484, 116] on h2 "Tropikalne wieczory w Suntago!" at bounding box center [476, 113] width 121 height 21
drag, startPoint x: 468, startPoint y: 133, endPoint x: 535, endPoint y: 137, distance: 67.0
click at [535, 137] on p "Spędź z nami nawet 5 godzin w cenie 2! Oferta ważna od poniedziałku do piątku i…" at bounding box center [476, 144] width 121 height 28
drag, startPoint x: 493, startPoint y: 148, endPoint x: 518, endPoint y: 151, distance: 25.5
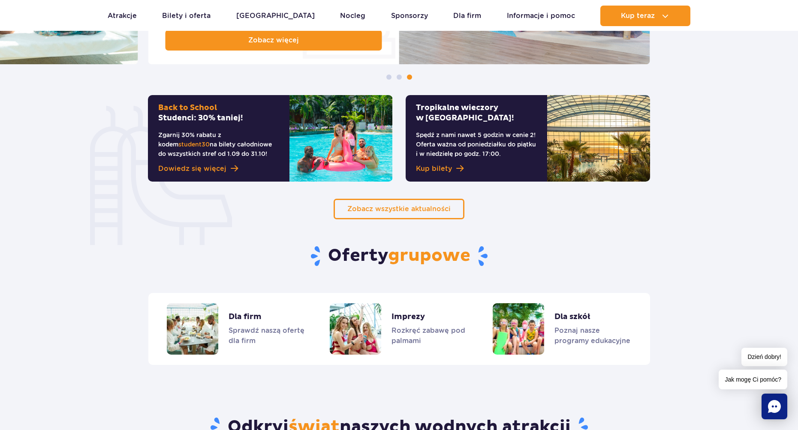
click at [518, 151] on p "Spędź z nami nawet 5 godzin w cenie 2! Oferta ważna od poniedziałku do piątku i…" at bounding box center [476, 144] width 121 height 28
drag, startPoint x: 442, startPoint y: 145, endPoint x: 482, endPoint y: 148, distance: 40.0
click at [482, 148] on p "Spędź z nami nawet 5 godzin w cenie 2! Oferta ważna od poniedziałku do piątku i…" at bounding box center [476, 144] width 121 height 28
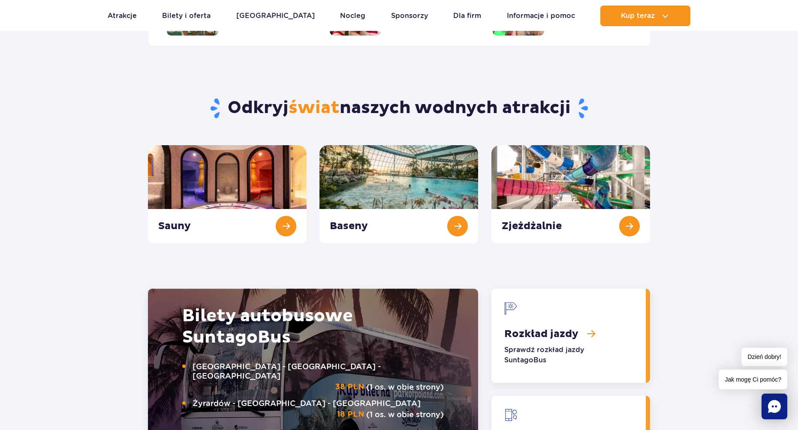
scroll to position [857, 0]
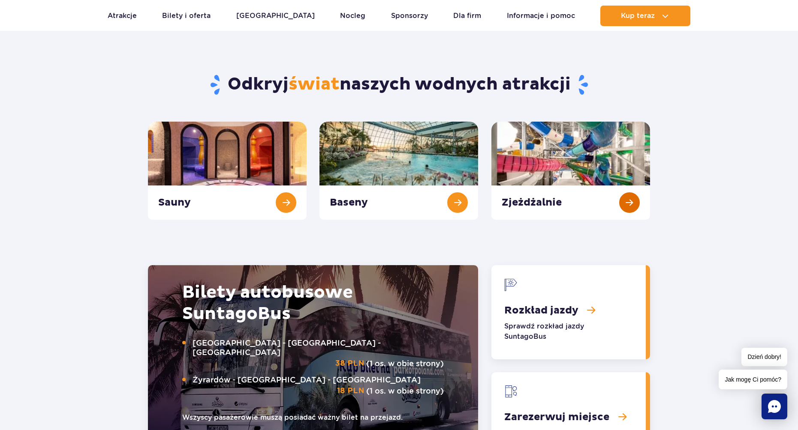
click at [627, 207] on link "Zjeżdżalnie" at bounding box center [570, 171] width 159 height 98
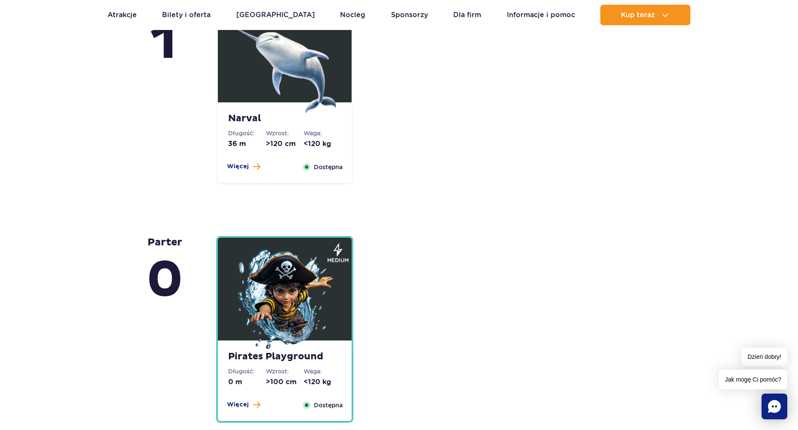
scroll to position [2015, 0]
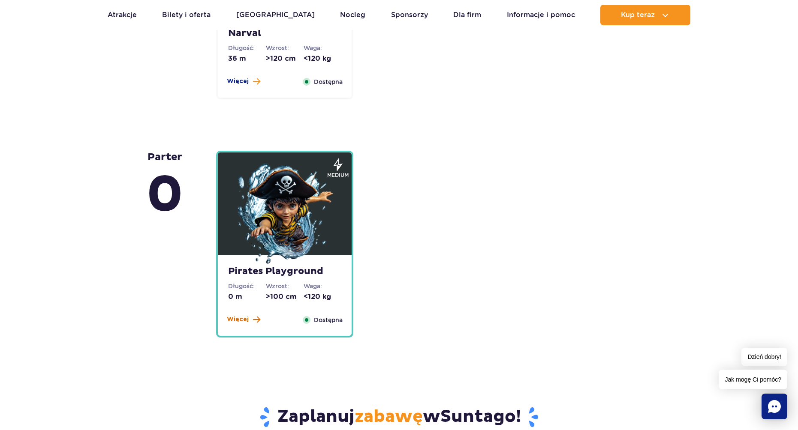
click at [253, 319] on span at bounding box center [256, 320] width 7 height 8
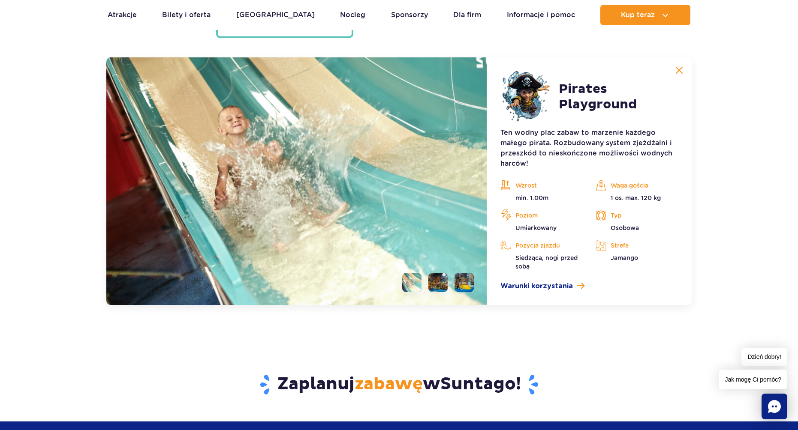
scroll to position [2320, 0]
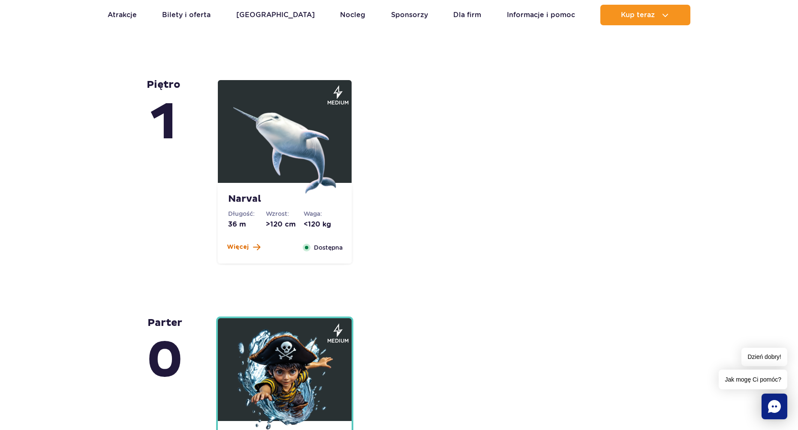
click at [246, 250] on span "Więcej" at bounding box center [238, 247] width 22 height 9
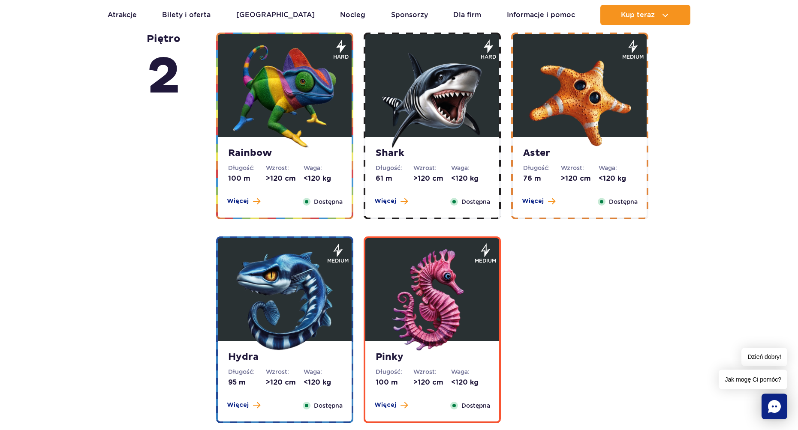
scroll to position [1439, 0]
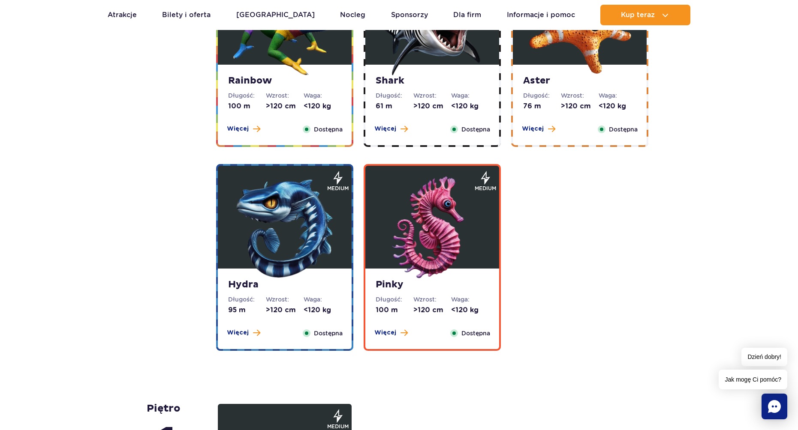
click at [415, 294] on div "Pinky Długość: 100 m Wzrost: >120 cm Waga: <120 kg Więcej Zamknij Dostępna" at bounding box center [432, 309] width 134 height 81
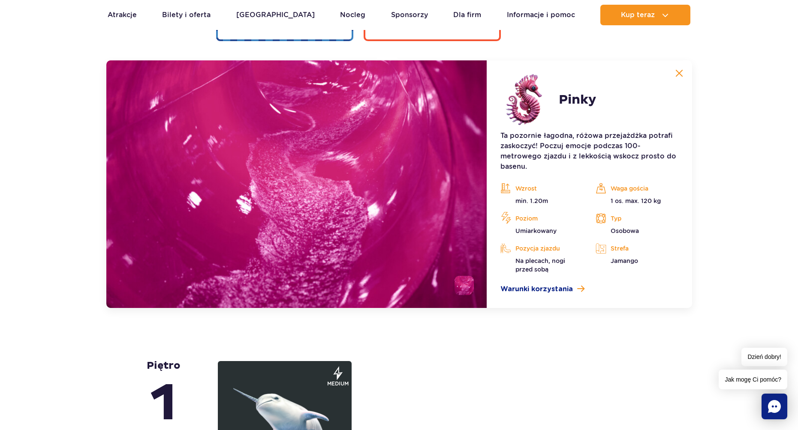
scroll to position [1844, 0]
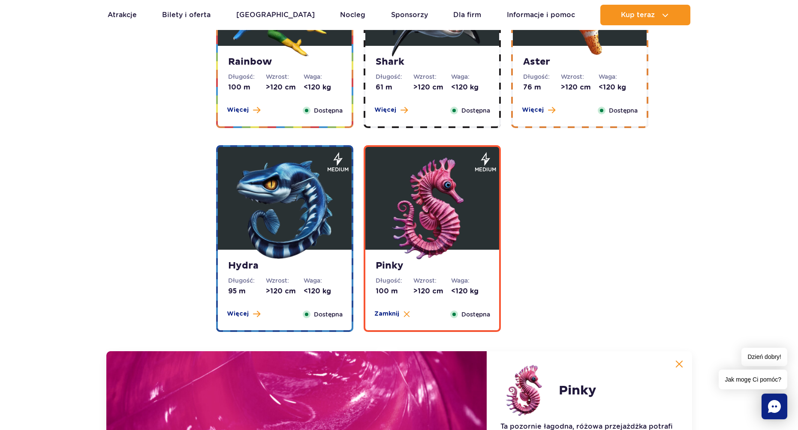
click at [339, 261] on strong "Hydra" at bounding box center [284, 266] width 113 height 12
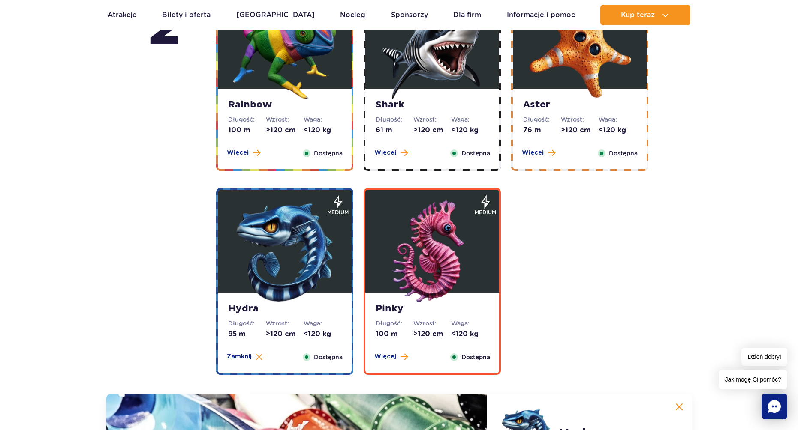
click at [568, 108] on strong "Aster" at bounding box center [579, 105] width 113 height 12
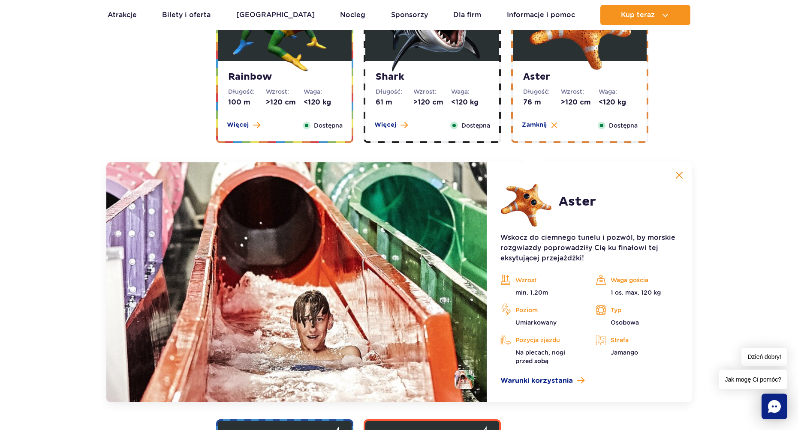
scroll to position [1640, 0]
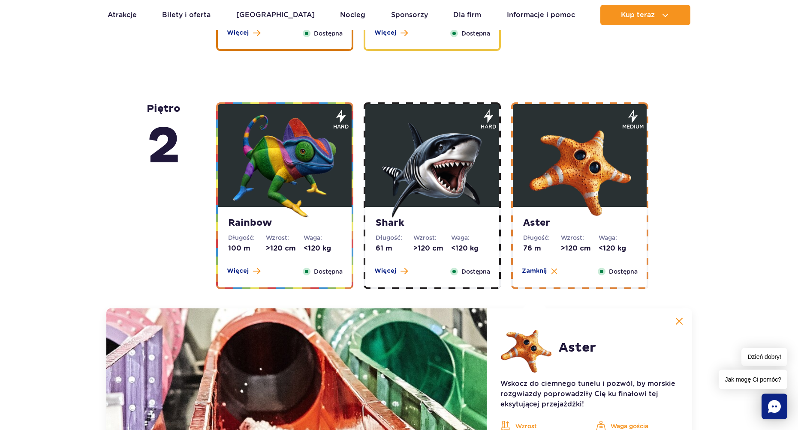
click at [437, 172] on img at bounding box center [432, 166] width 103 height 103
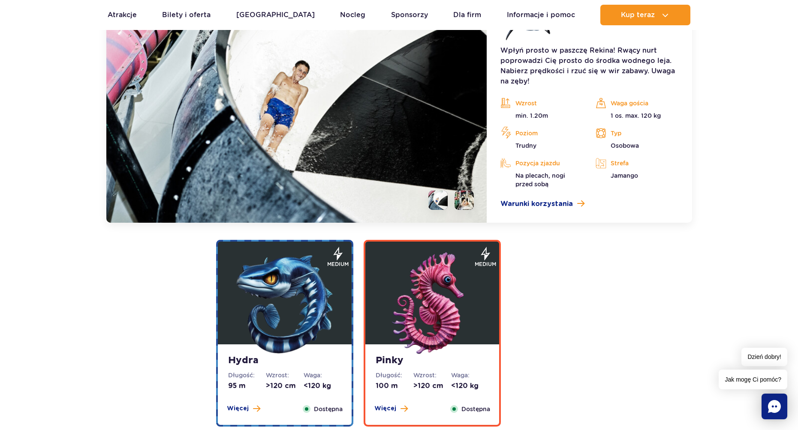
scroll to position [1725, 0]
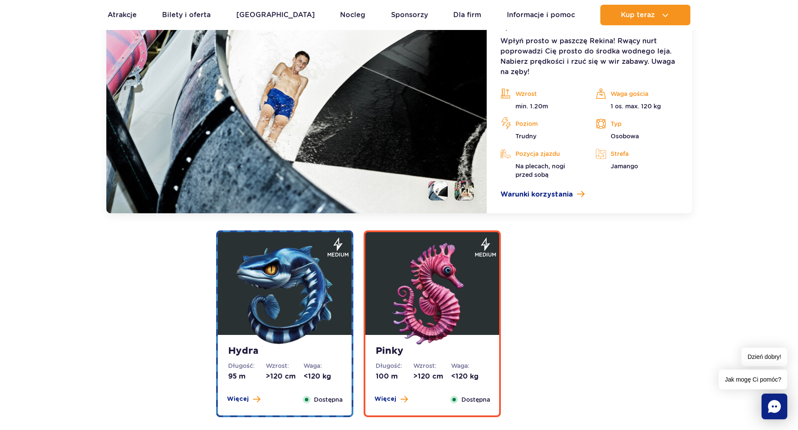
click at [313, 306] on img at bounding box center [284, 294] width 103 height 103
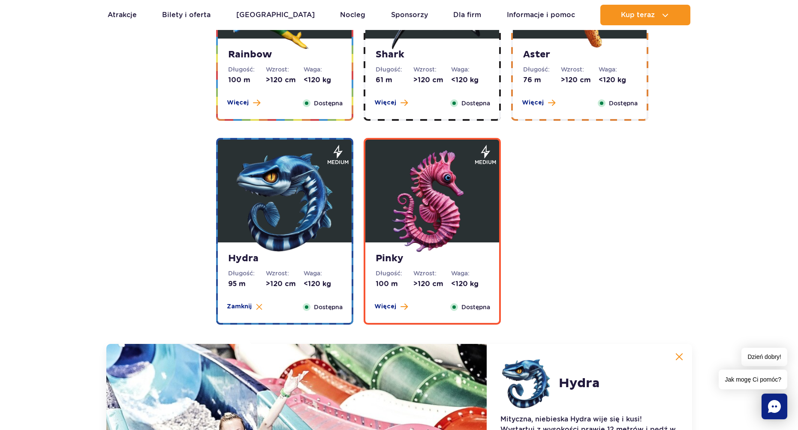
scroll to position [1544, 0]
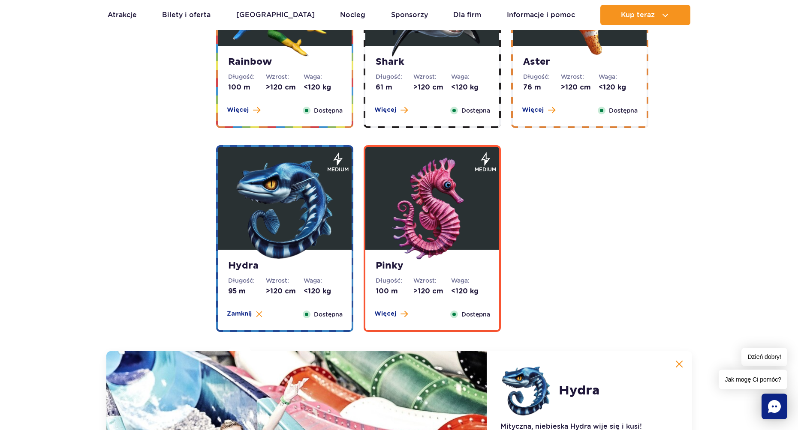
click at [420, 231] on img at bounding box center [432, 209] width 103 height 103
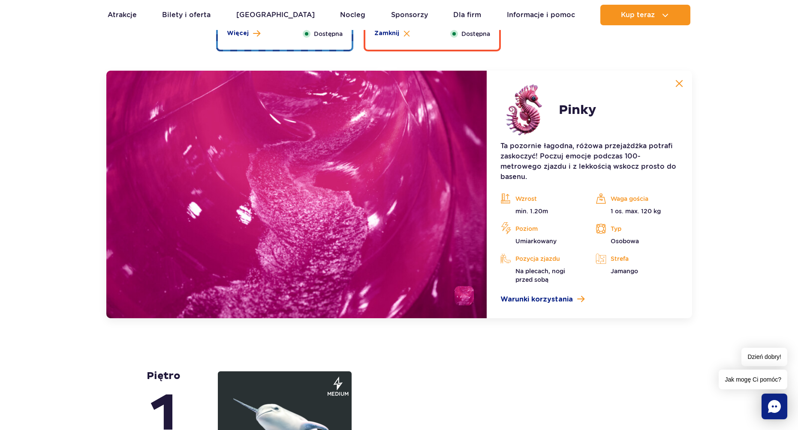
scroll to position [1801, 0]
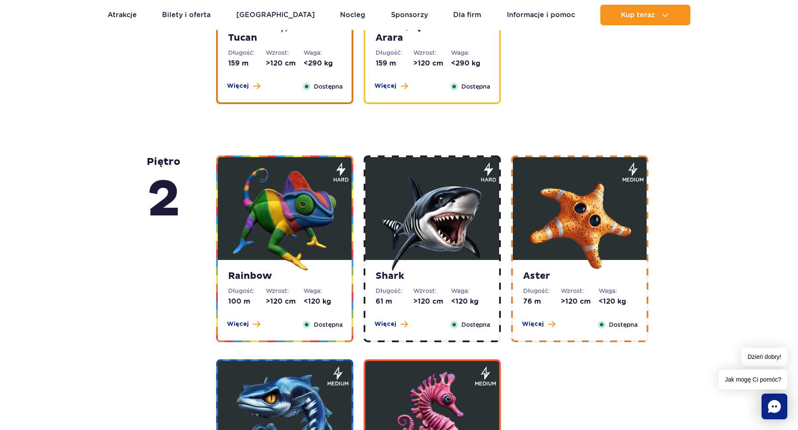
click at [565, 269] on img at bounding box center [579, 219] width 103 height 103
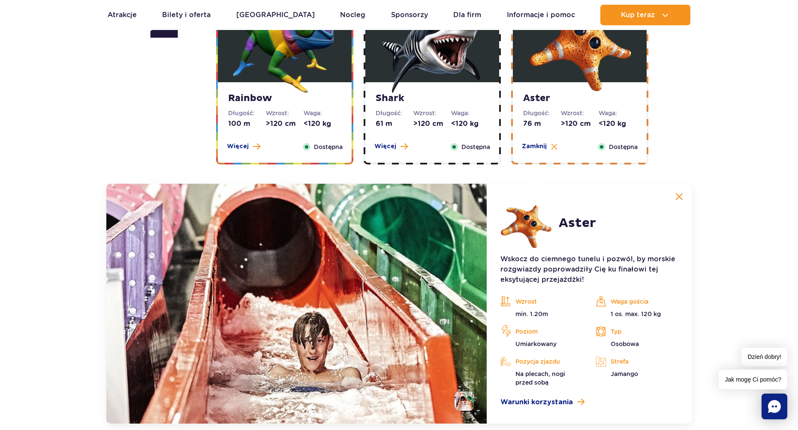
scroll to position [1506, 0]
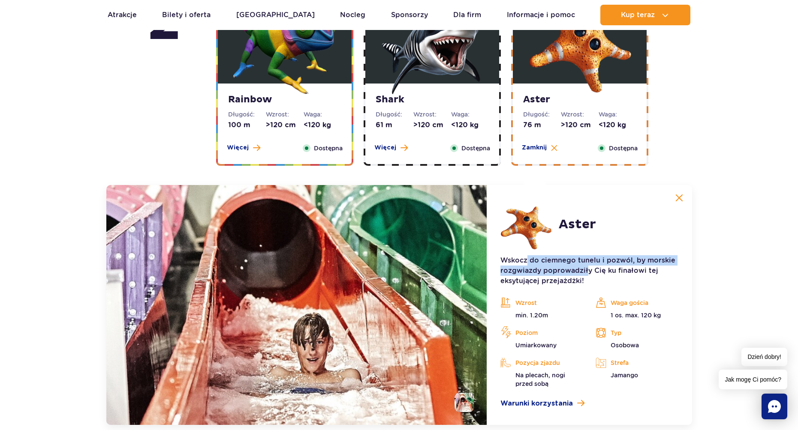
drag, startPoint x: 526, startPoint y: 262, endPoint x: 587, endPoint y: 274, distance: 62.8
click at [587, 274] on p "Wskocz do ciemnego tunelu i pozwól, by morskie rozgwiazdy poprowadziły Cię ku f…" at bounding box center [588, 270] width 177 height 31
drag, startPoint x: 526, startPoint y: 260, endPoint x: 605, endPoint y: 277, distance: 81.1
click at [605, 277] on p "Wskocz do ciemnego tunelu i pozwól, by morskie rozgwiazdy poprowadziły Cię ku f…" at bounding box center [588, 270] width 177 height 31
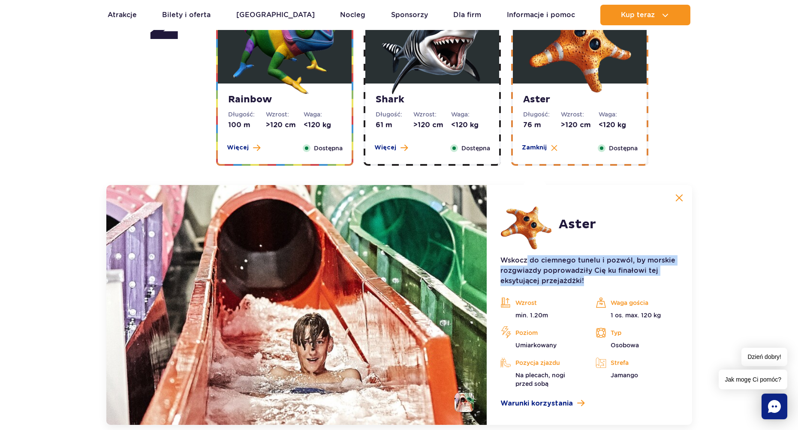
click at [605, 277] on p "Wskocz do ciemnego tunelu i pozwól, by morskie rozgwiazdy poprowadziły Cię ku f…" at bounding box center [588, 270] width 177 height 31
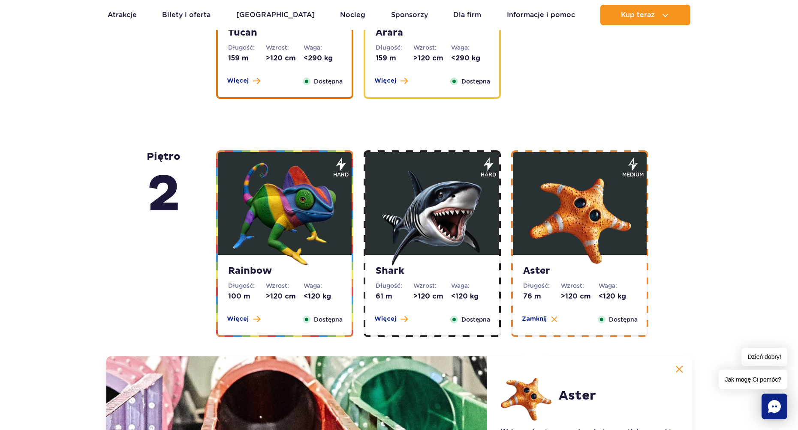
click at [281, 243] on img at bounding box center [284, 214] width 103 height 103
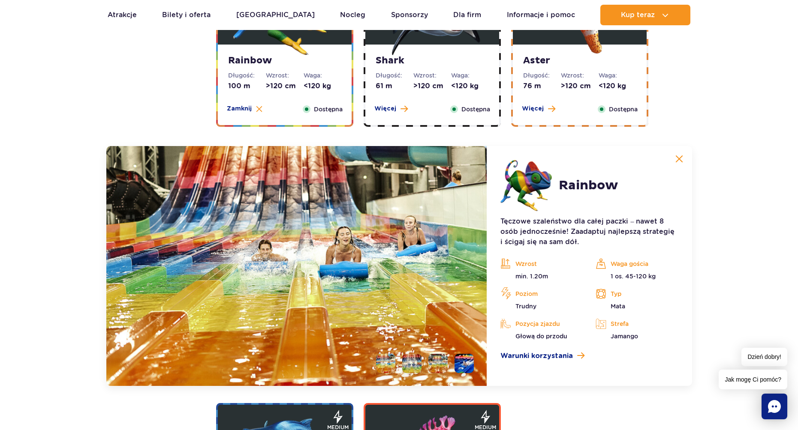
scroll to position [1511, 0]
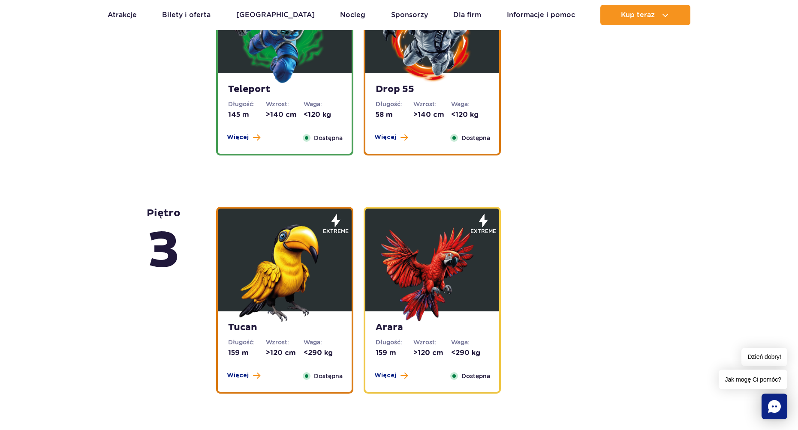
click at [439, 274] on img at bounding box center [432, 270] width 103 height 103
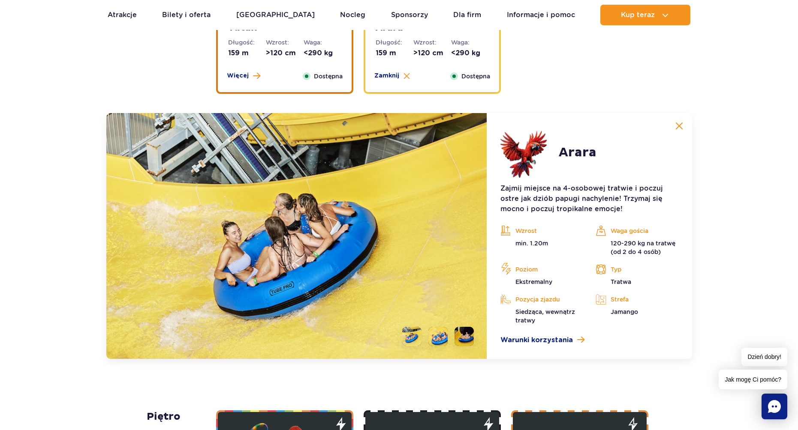
scroll to position [1316, 0]
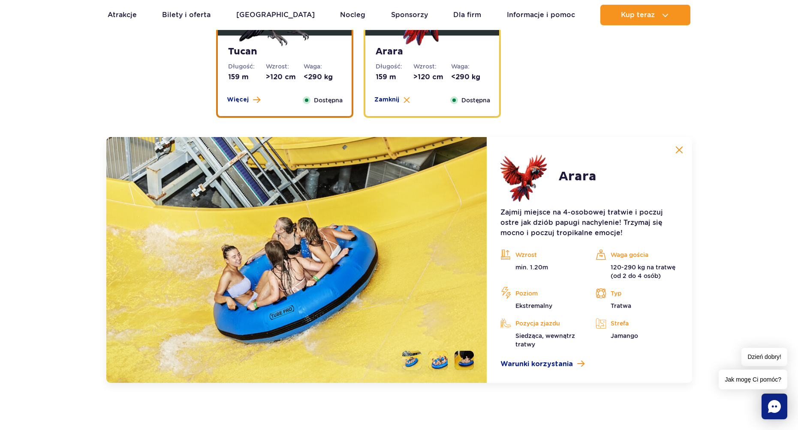
click at [442, 361] on li at bounding box center [437, 360] width 19 height 19
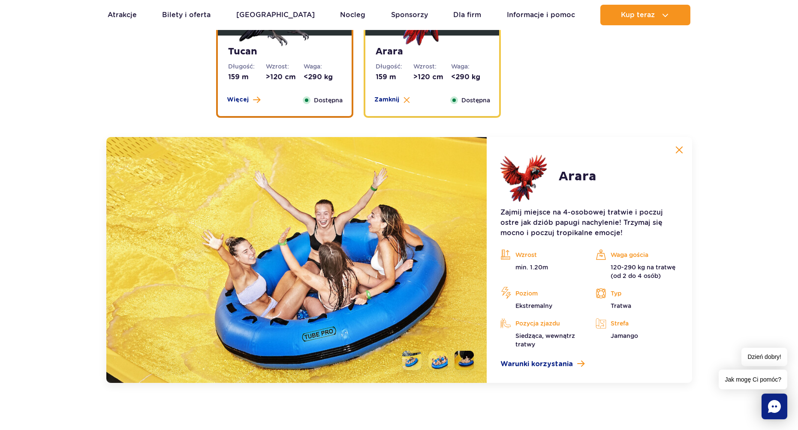
click at [463, 363] on li at bounding box center [463, 360] width 19 height 19
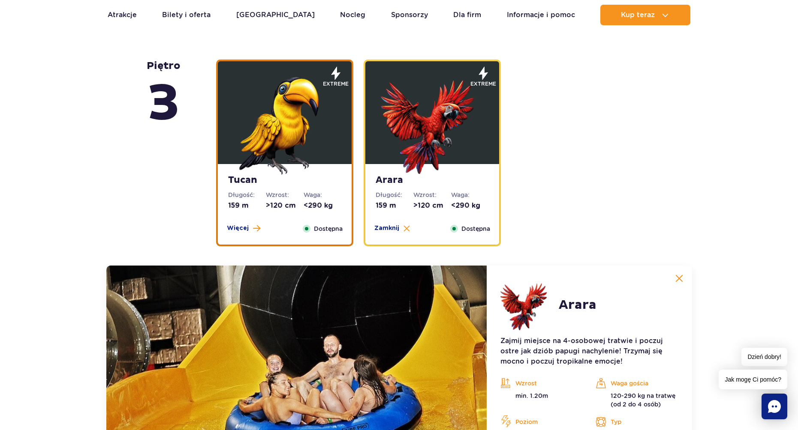
click at [304, 150] on img at bounding box center [284, 123] width 103 height 103
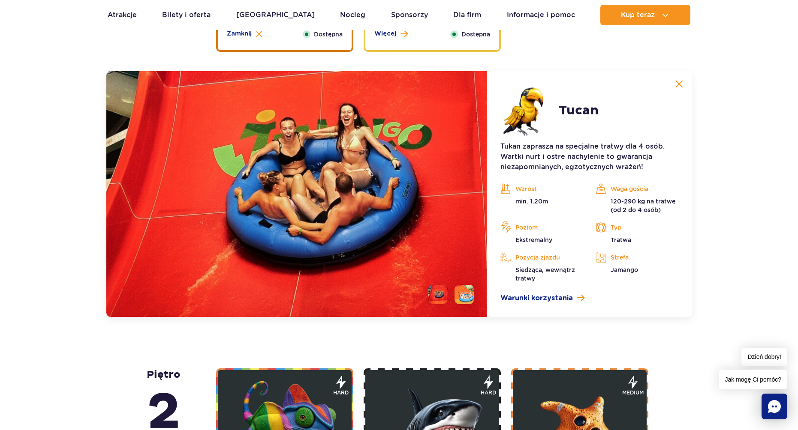
scroll to position [1398, 0]
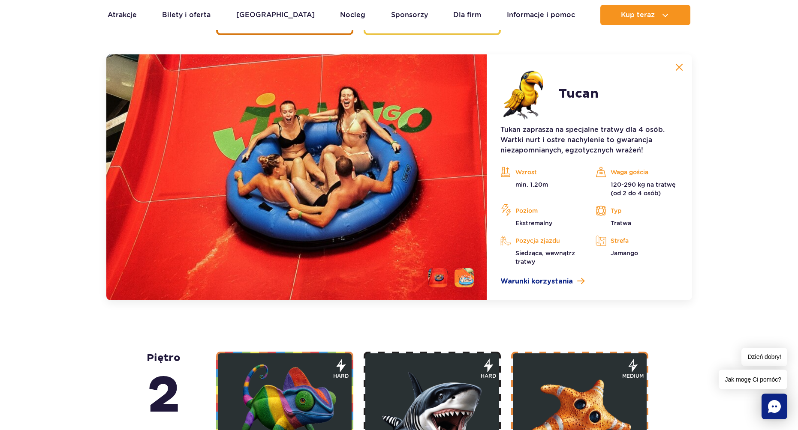
click at [463, 279] on li at bounding box center [463, 277] width 19 height 19
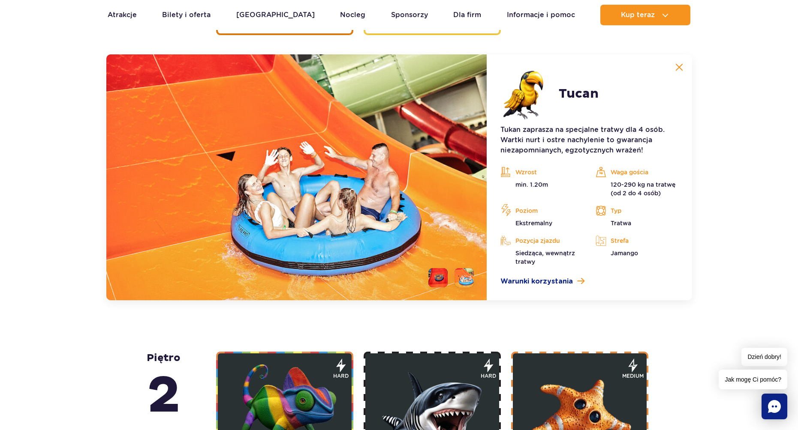
click at [437, 281] on li at bounding box center [437, 277] width 19 height 19
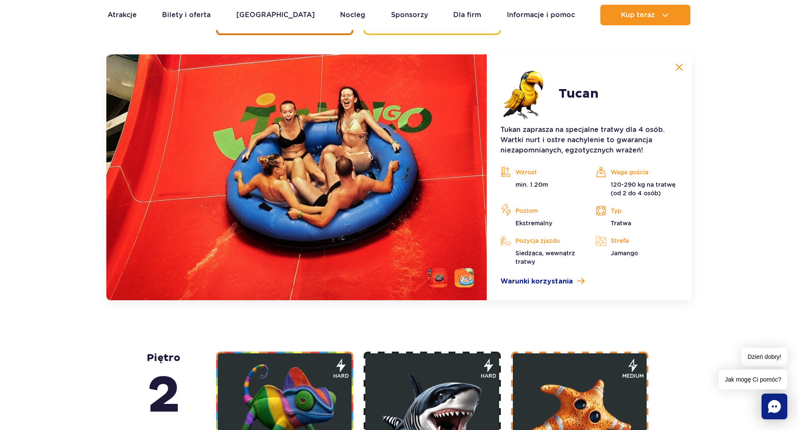
click at [463, 282] on li at bounding box center [463, 277] width 19 height 19
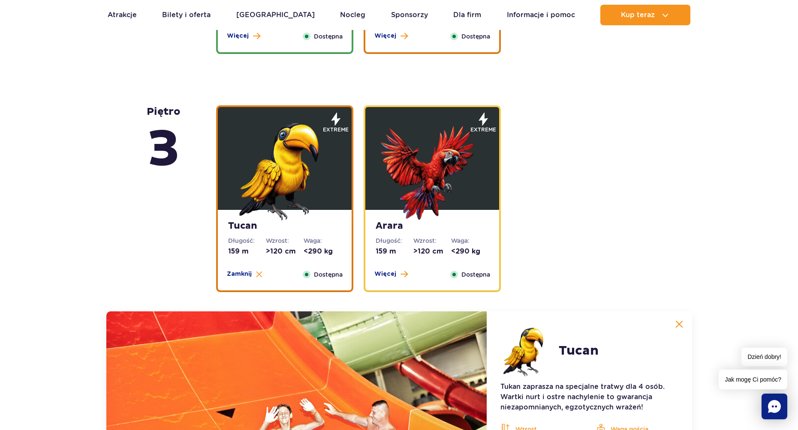
click at [410, 178] on img at bounding box center [432, 169] width 103 height 103
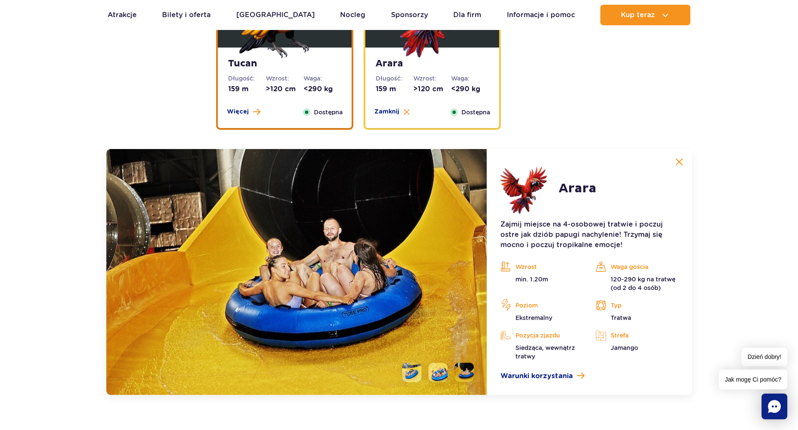
click at [310, 116] on div "Dostępna" at bounding box center [323, 112] width 40 height 9
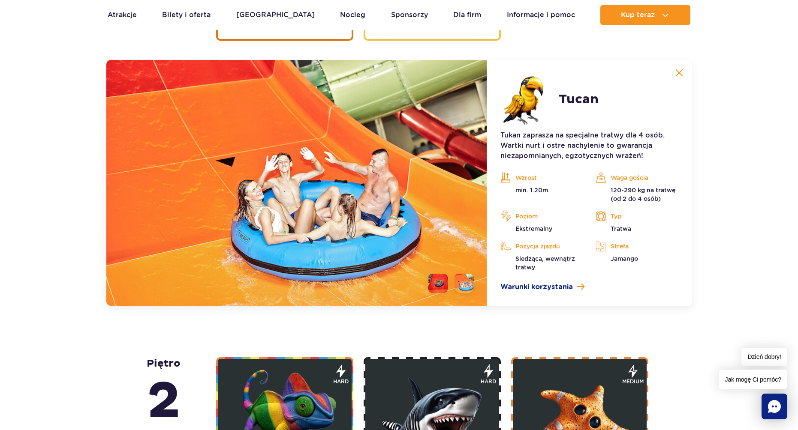
scroll to position [1401, 0]
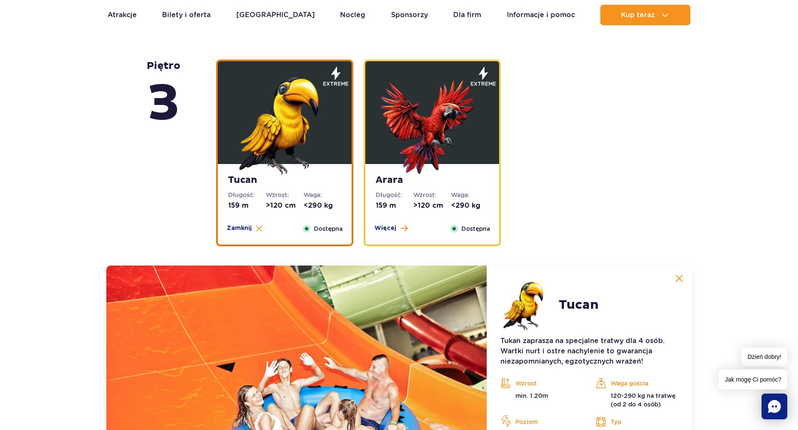
click at [412, 160] on img at bounding box center [432, 123] width 103 height 103
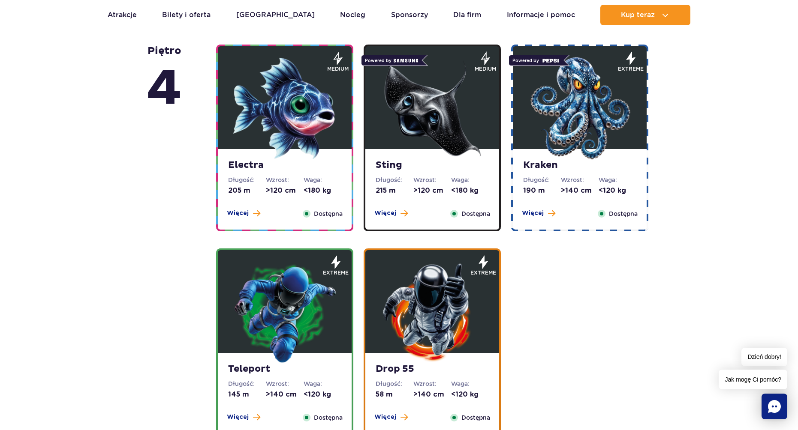
scroll to position [758, 0]
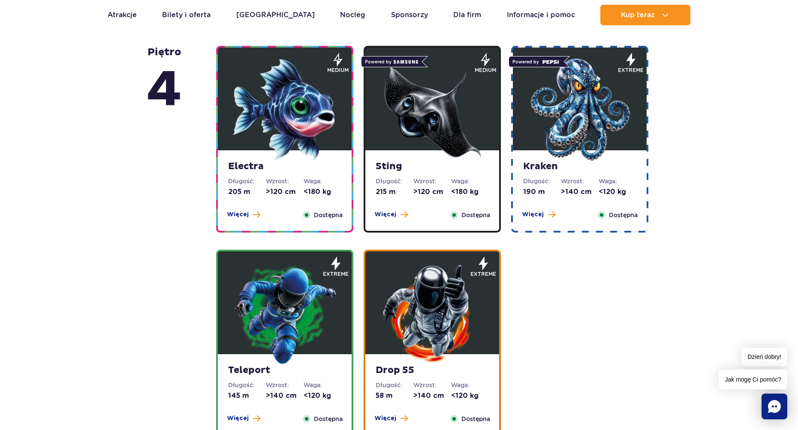
click at [293, 126] on img at bounding box center [284, 109] width 103 height 103
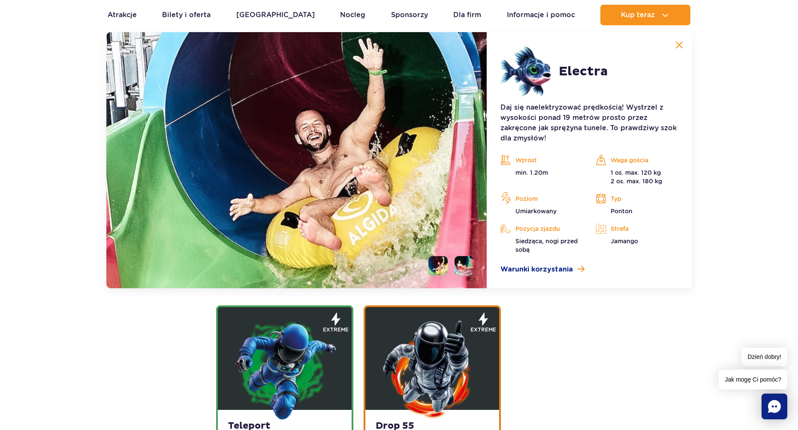
scroll to position [1002, 0]
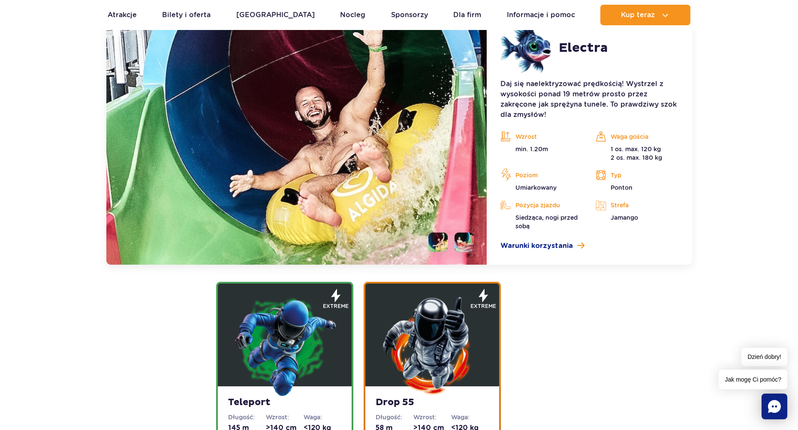
click at [465, 244] on li at bounding box center [463, 242] width 19 height 19
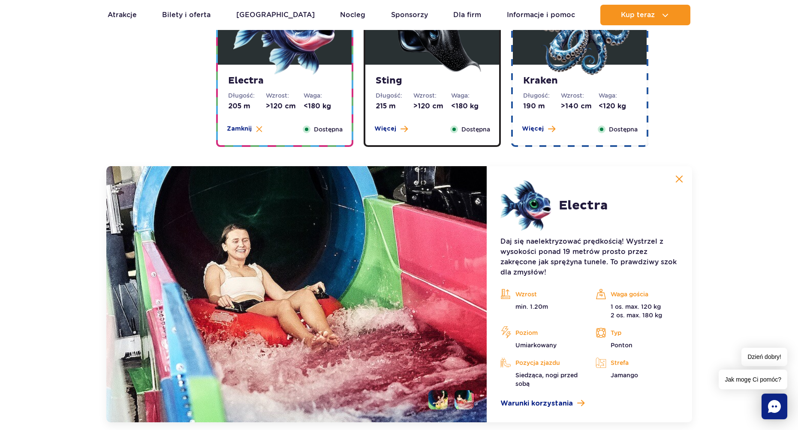
scroll to position [830, 0]
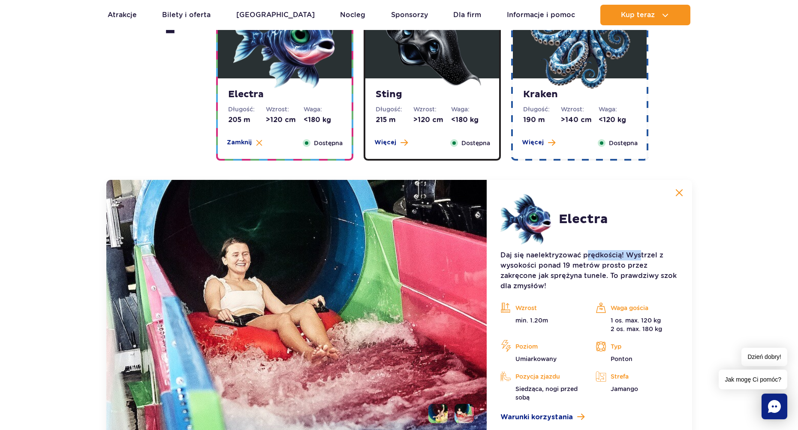
drag, startPoint x: 591, startPoint y: 257, endPoint x: 637, endPoint y: 258, distance: 45.9
click at [637, 258] on p "Daj się naelektryzować prędkością! Wystrzel z wysokości ponad 19 metrów prosto …" at bounding box center [588, 270] width 177 height 41
drag, startPoint x: 529, startPoint y: 267, endPoint x: 541, endPoint y: 267, distance: 12.0
click at [541, 267] on p "Daj się naelektryzować prędkością! Wystrzel z wysokości ponad 19 metrów prosto …" at bounding box center [588, 270] width 177 height 41
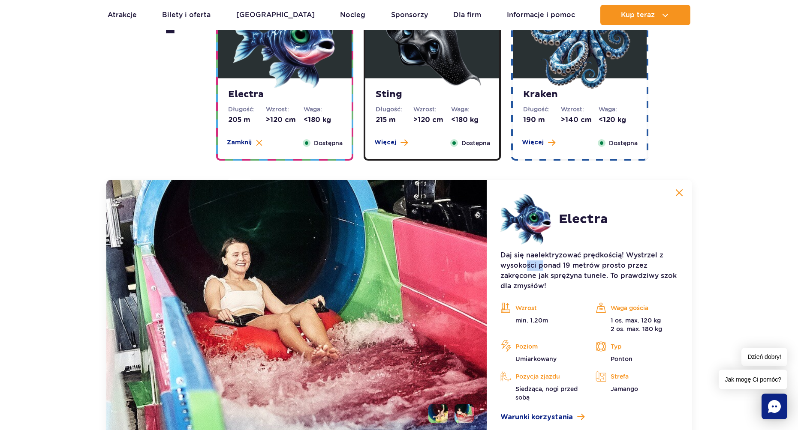
drag, startPoint x: 541, startPoint y: 267, endPoint x: 560, endPoint y: 266, distance: 18.5
click at [541, 267] on p "Daj się naelektryzować prędkością! Wystrzel z wysokości ponad 19 metrów prosto …" at bounding box center [588, 270] width 177 height 41
click at [648, 258] on p "Daj się naelektryzować prędkością! Wystrzel z wysokości ponad 19 metrów prosto …" at bounding box center [588, 270] width 177 height 41
click at [515, 265] on p "Daj się naelektryzować prędkością! Wystrzel z wysokości ponad 19 metrów prosto …" at bounding box center [588, 270] width 177 height 41
drag, startPoint x: 534, startPoint y: 269, endPoint x: 638, endPoint y: 264, distance: 104.3
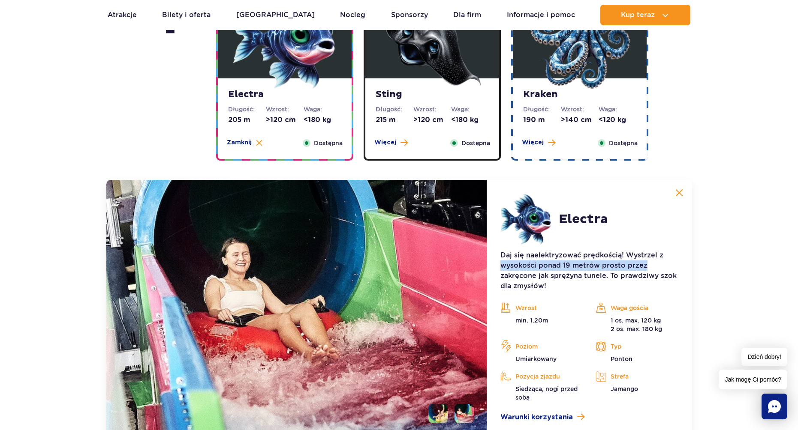
click at [638, 264] on p "Daj się naelektryzować prędkością! Wystrzel z wysokości ponad 19 metrów prosto …" at bounding box center [588, 270] width 177 height 41
click at [415, 81] on img at bounding box center [432, 37] width 103 height 103
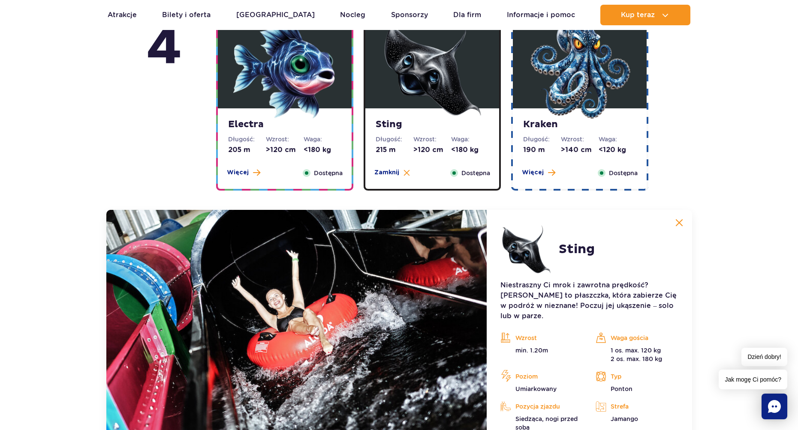
scroll to position [702, 0]
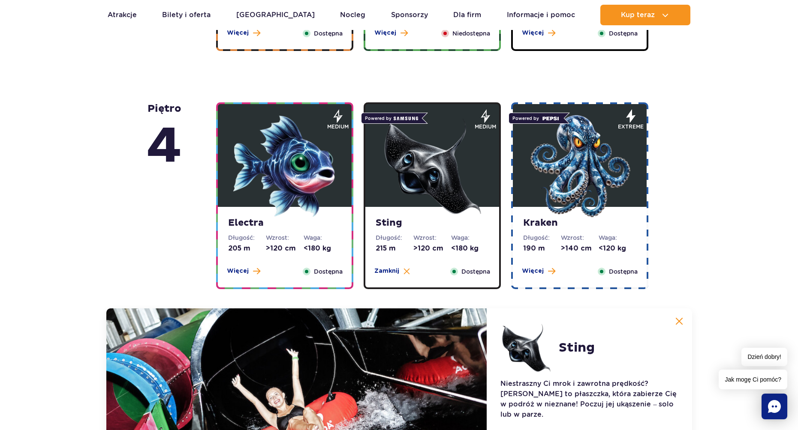
click at [563, 189] on img at bounding box center [579, 166] width 103 height 103
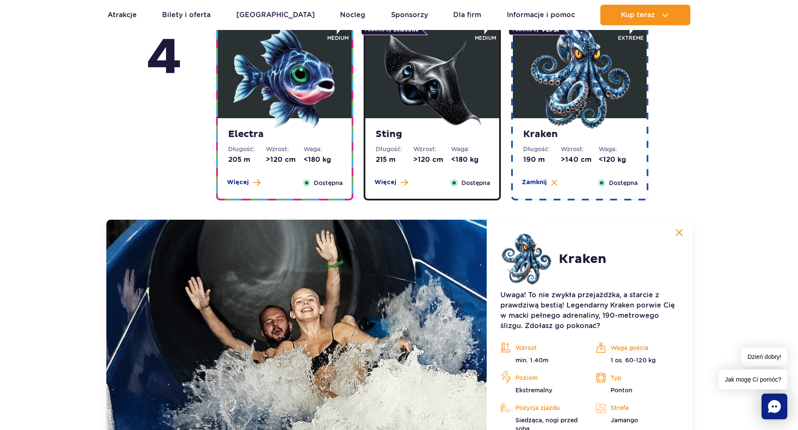
scroll to position [969, 0]
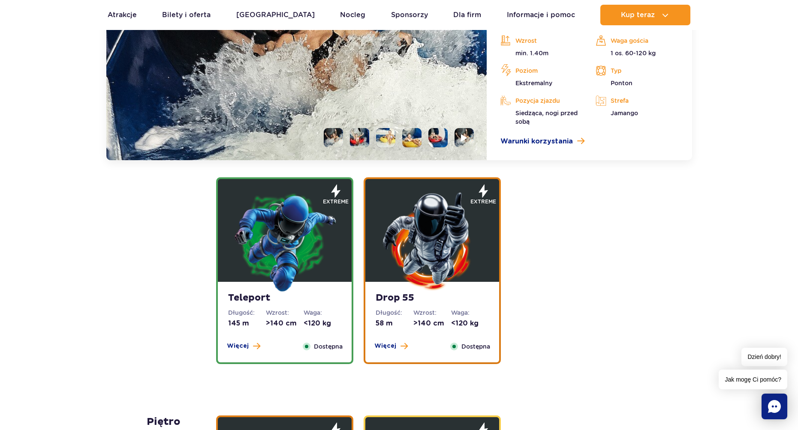
click at [305, 243] on img at bounding box center [284, 241] width 103 height 103
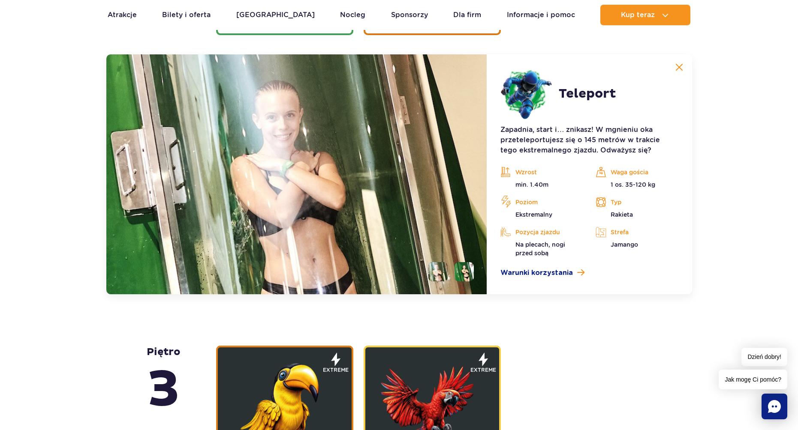
scroll to position [1163, 0]
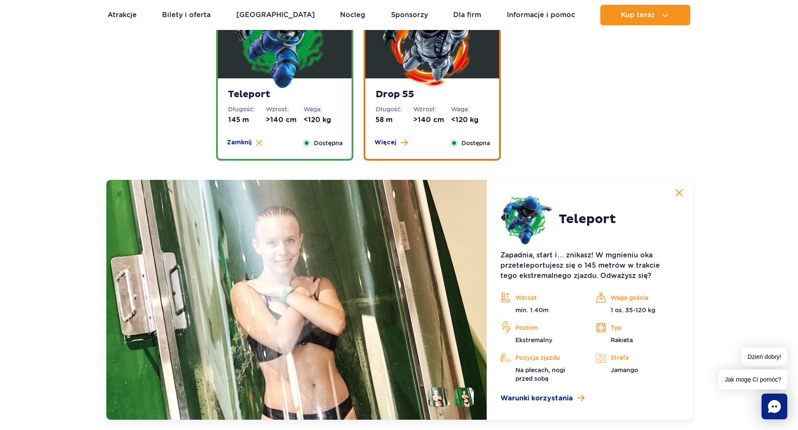
click at [407, 105] on dt "Długość:" at bounding box center [395, 109] width 38 height 9
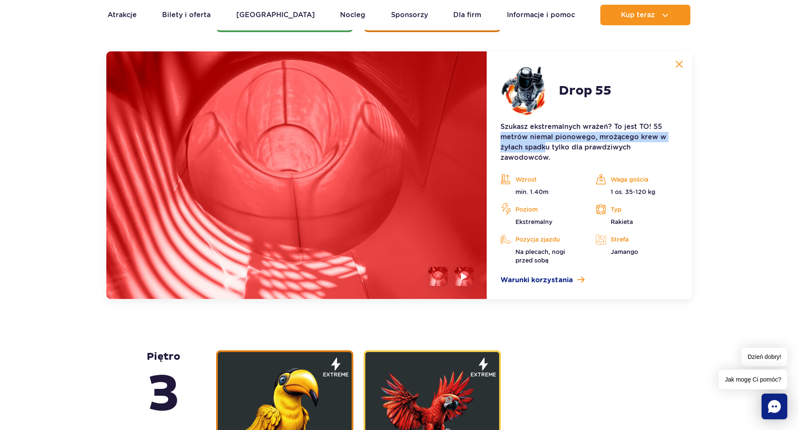
drag, startPoint x: 501, startPoint y: 135, endPoint x: 545, endPoint y: 150, distance: 46.5
click at [545, 150] on p "Szukasz ekstremalnych wrażeń? To jest TO! 55 metrów niemal pionowego, mrożącego…" at bounding box center [588, 142] width 177 height 41
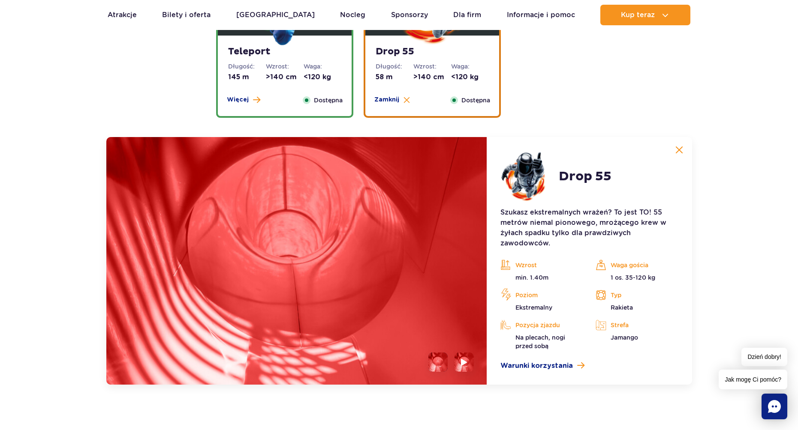
click at [307, 57] on strong "Teleport" at bounding box center [284, 52] width 113 height 12
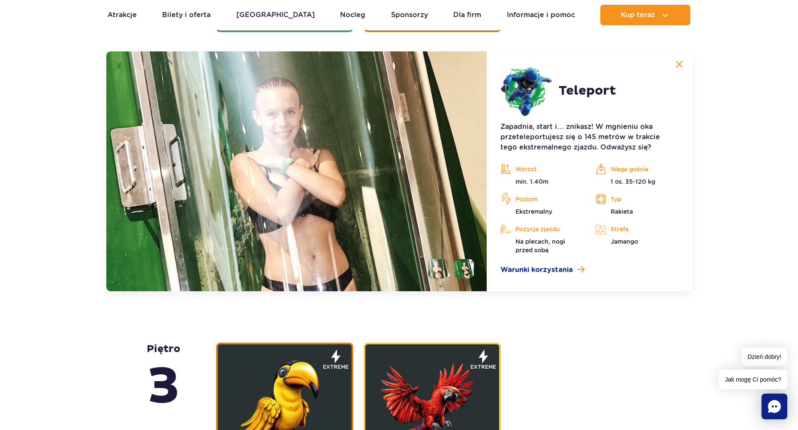
click at [467, 269] on li at bounding box center [463, 268] width 19 height 19
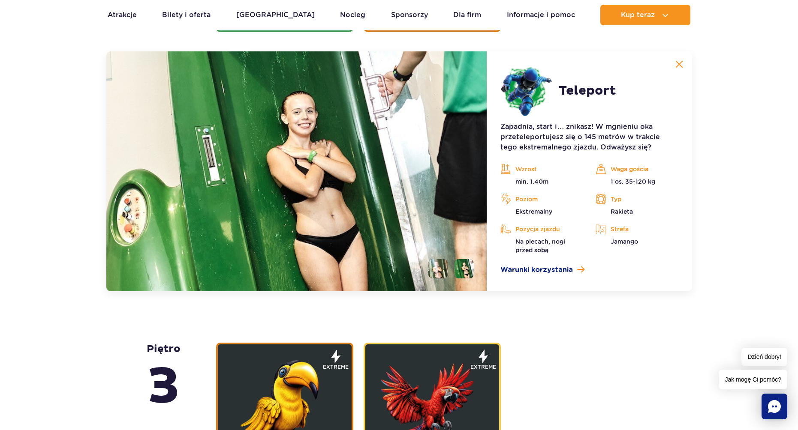
click at [450, 268] on ul at bounding box center [447, 268] width 52 height 19
click at [439, 267] on li at bounding box center [437, 268] width 19 height 19
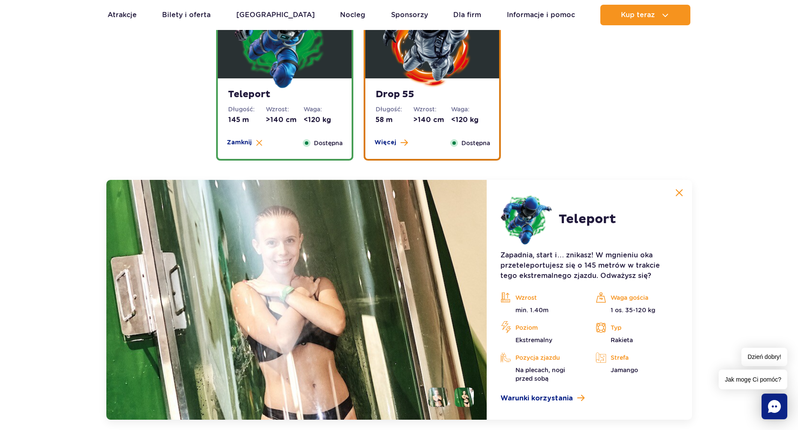
click at [416, 96] on strong "Drop 55" at bounding box center [432, 95] width 113 height 12
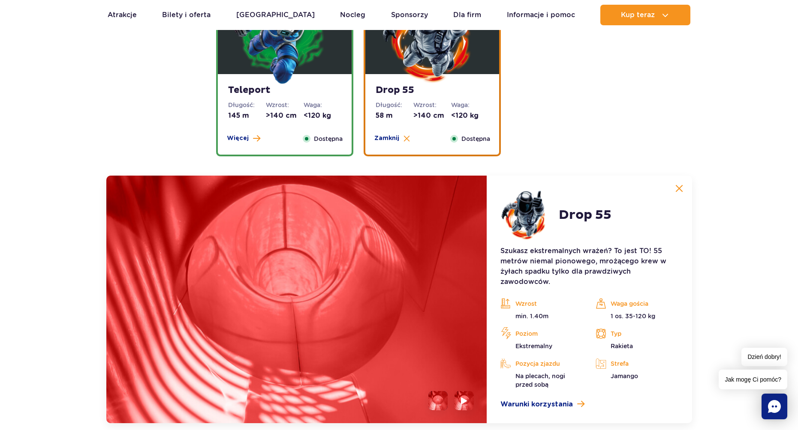
scroll to position [1034, 0]
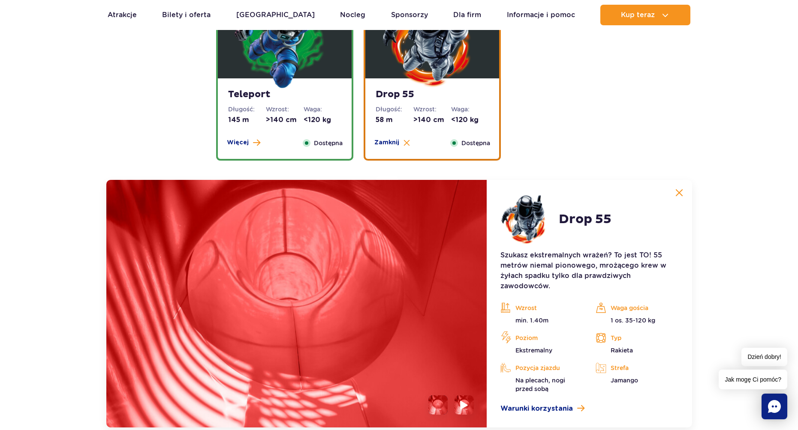
click at [461, 407] on img at bounding box center [464, 405] width 8 height 10
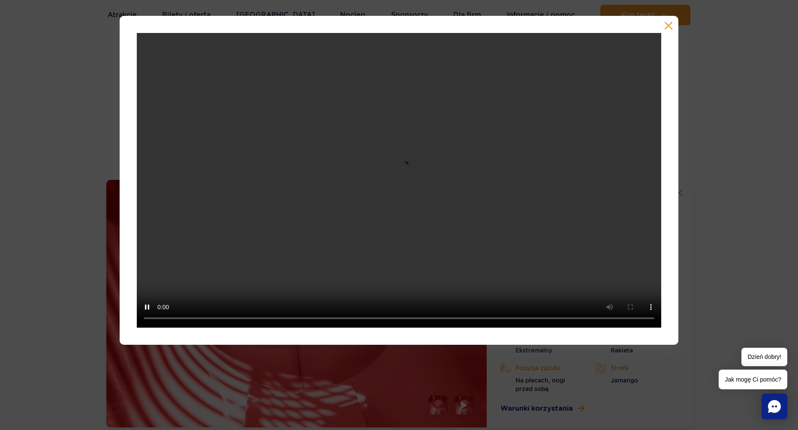
click at [456, 405] on div at bounding box center [399, 215] width 798 height 430
click at [666, 24] on button "button" at bounding box center [668, 25] width 9 height 9
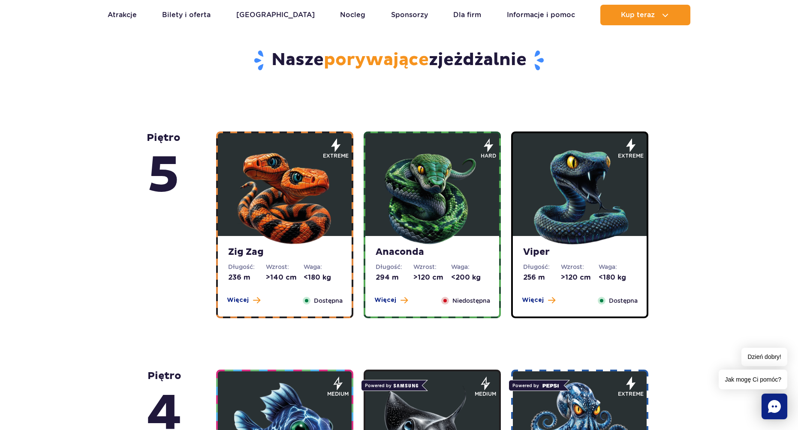
click at [553, 225] on img at bounding box center [579, 195] width 103 height 103
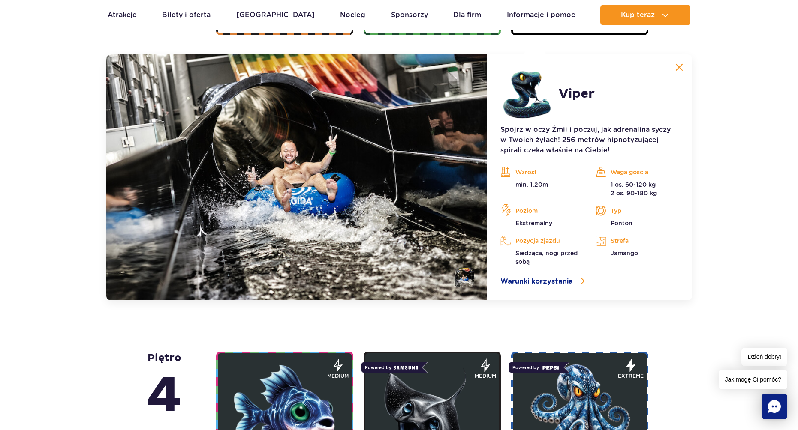
scroll to position [721, 0]
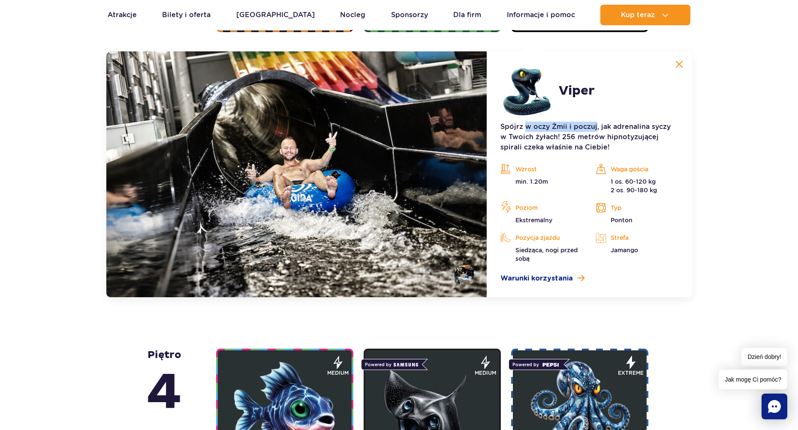
drag, startPoint x: 529, startPoint y: 126, endPoint x: 595, endPoint y: 128, distance: 65.6
click at [595, 128] on p "Spójrz w oczy Żmii i poczuj, jak adrenalina syczy w Twoich żyłach! 256 metrów h…" at bounding box center [588, 137] width 177 height 31
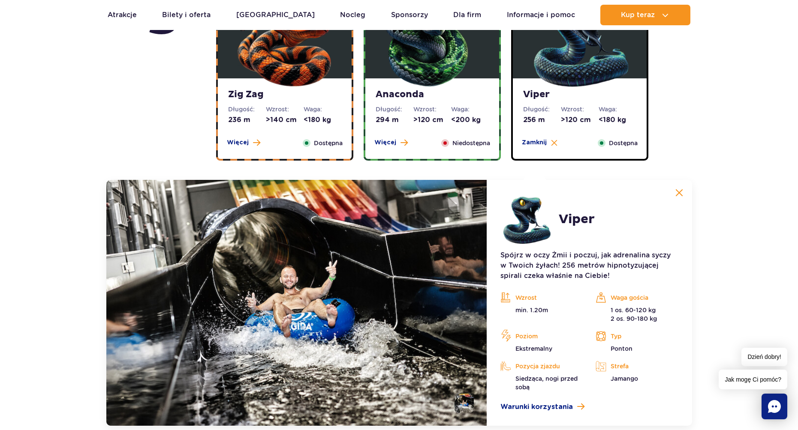
click at [457, 85] on img at bounding box center [432, 37] width 103 height 103
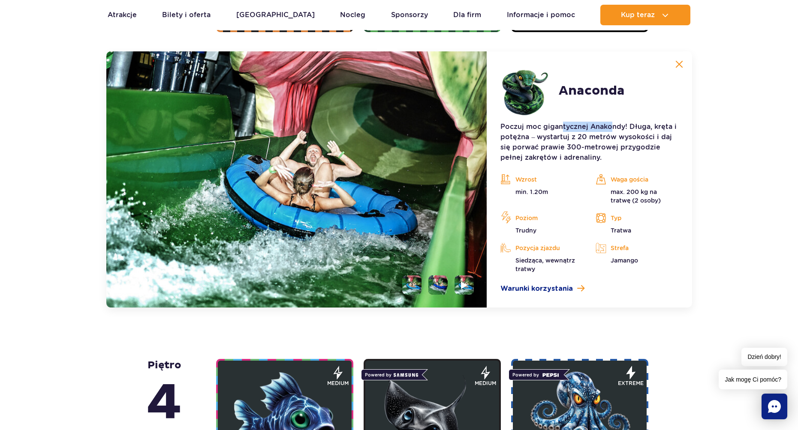
drag, startPoint x: 561, startPoint y: 129, endPoint x: 612, endPoint y: 131, distance: 51.0
click at [612, 131] on p "Poczuj moc gigantycznej Anakondy! Długa, kręta i potężna – wystartuj z 20 metró…" at bounding box center [588, 142] width 177 height 41
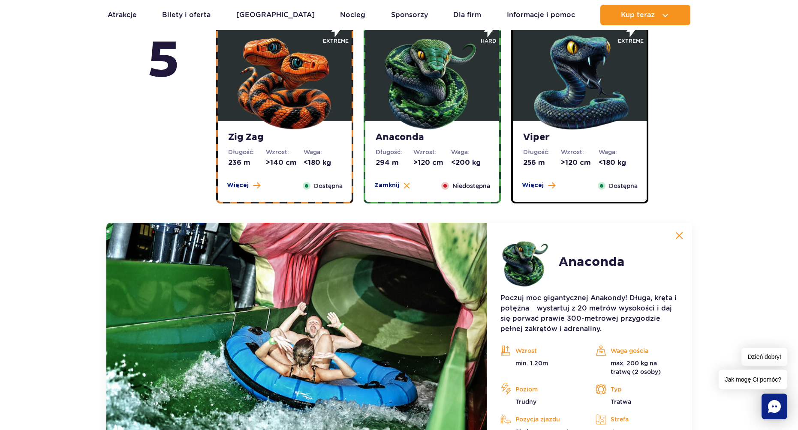
click at [288, 111] on img at bounding box center [284, 80] width 103 height 103
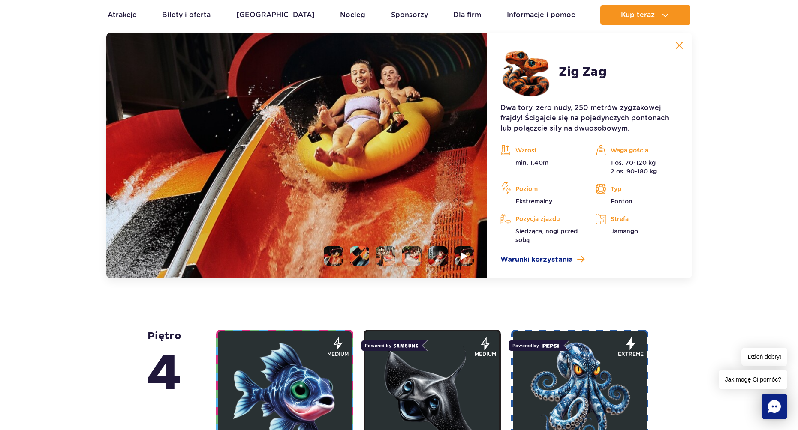
scroll to position [763, 0]
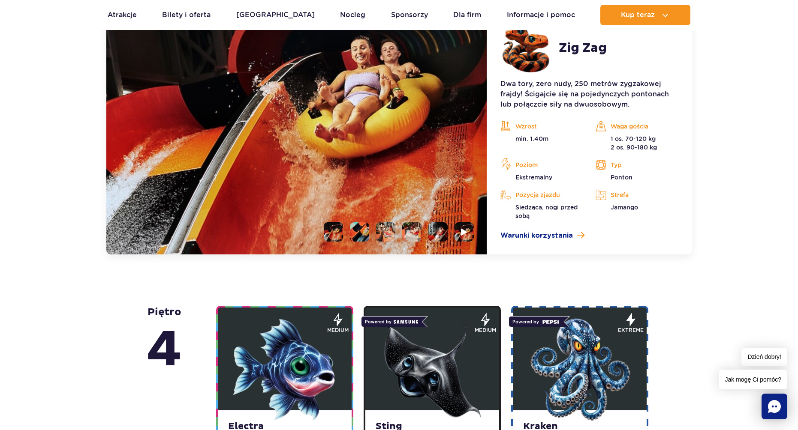
click at [380, 230] on li at bounding box center [385, 231] width 19 height 19
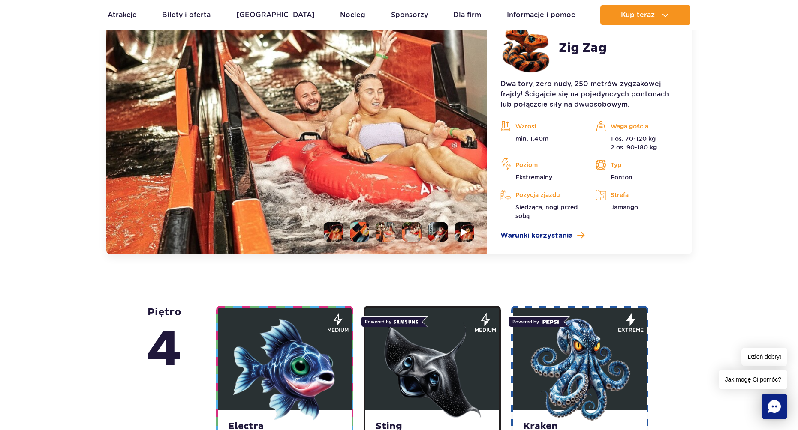
click at [360, 232] on li at bounding box center [359, 231] width 19 height 19
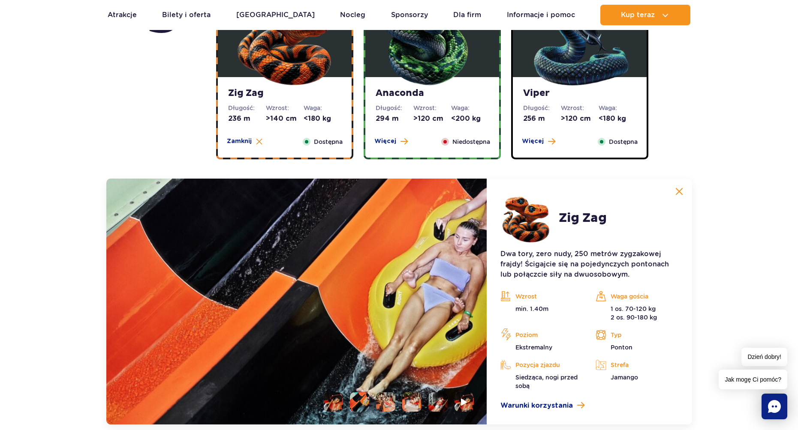
scroll to position [592, 0]
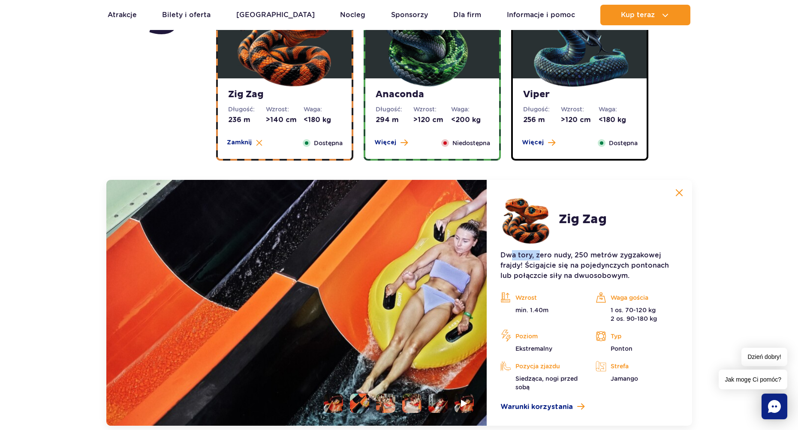
drag, startPoint x: 511, startPoint y: 253, endPoint x: 538, endPoint y: 256, distance: 27.6
click at [538, 256] on p "Dwa tory, zero nudy, 250 metrów zygzakowej frajdy! Ścigajcie się na pojedynczyc…" at bounding box center [588, 265] width 177 height 31
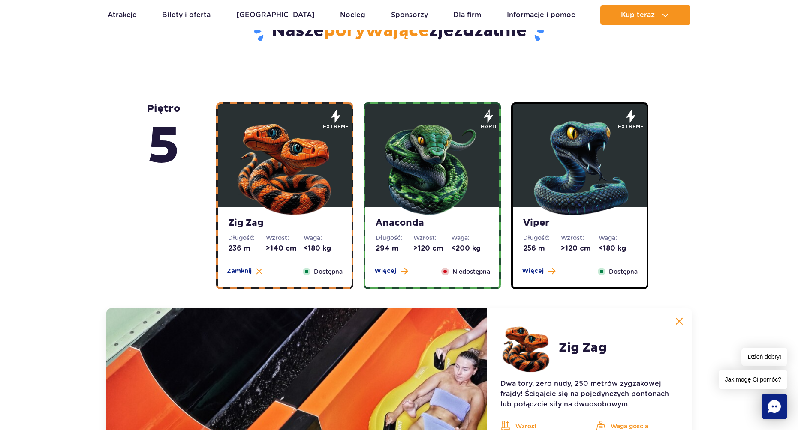
click at [438, 198] on img at bounding box center [432, 166] width 103 height 103
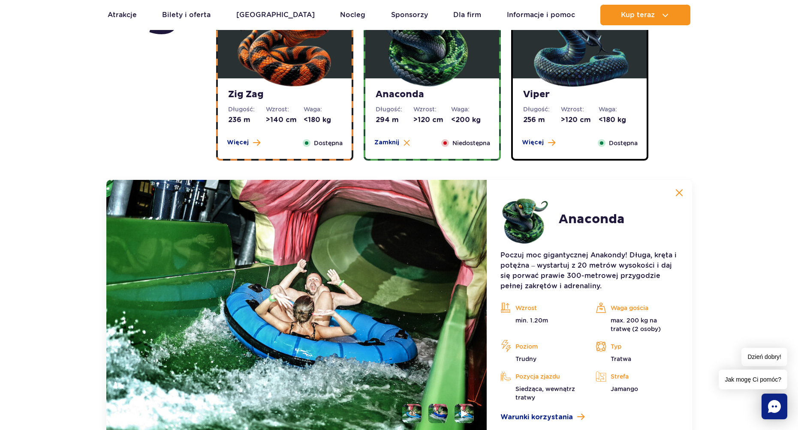
click at [586, 57] on img at bounding box center [579, 37] width 103 height 103
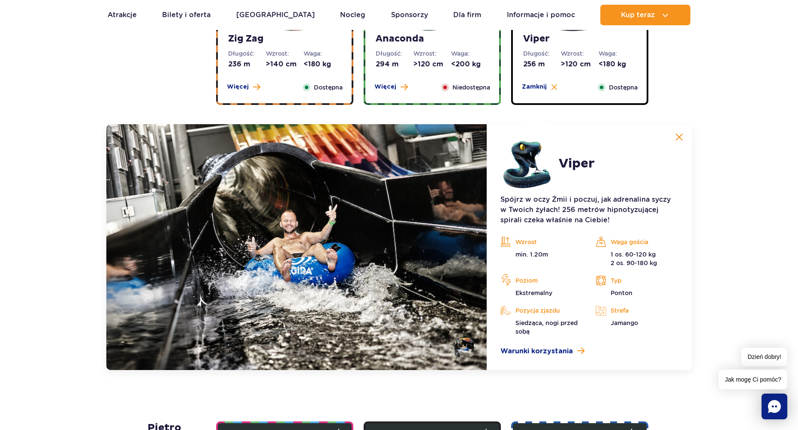
scroll to position [635, 0]
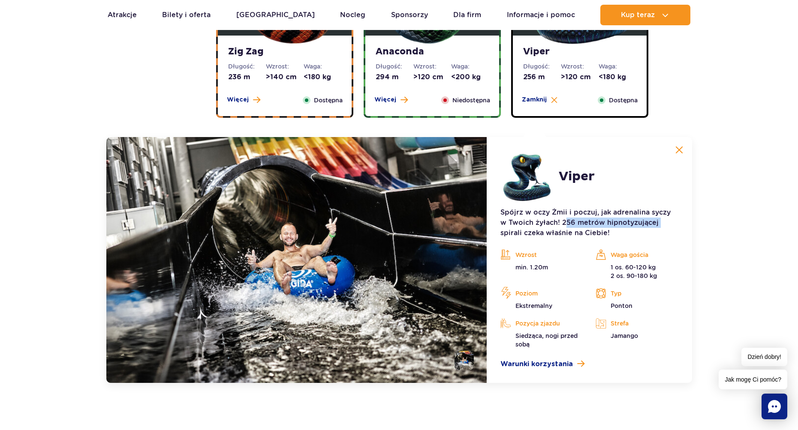
drag, startPoint x: 559, startPoint y: 221, endPoint x: 649, endPoint y: 228, distance: 89.9
click at [649, 228] on p "Spójrz w oczy Żmii i poczuj, jak adrenalina syczy w Twoich żyłach! 256 metrów h…" at bounding box center [588, 222] width 177 height 31
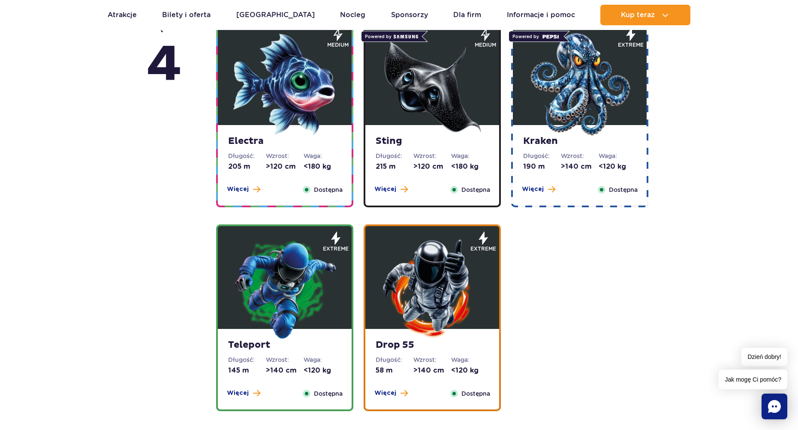
scroll to position [935, 0]
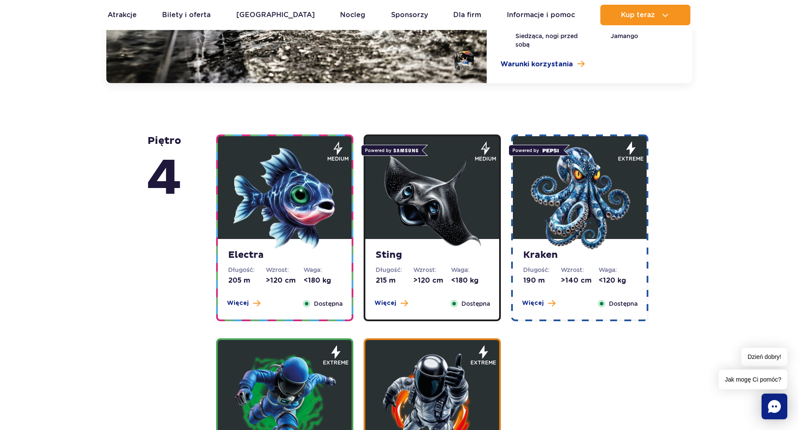
click at [427, 195] on img at bounding box center [432, 198] width 103 height 103
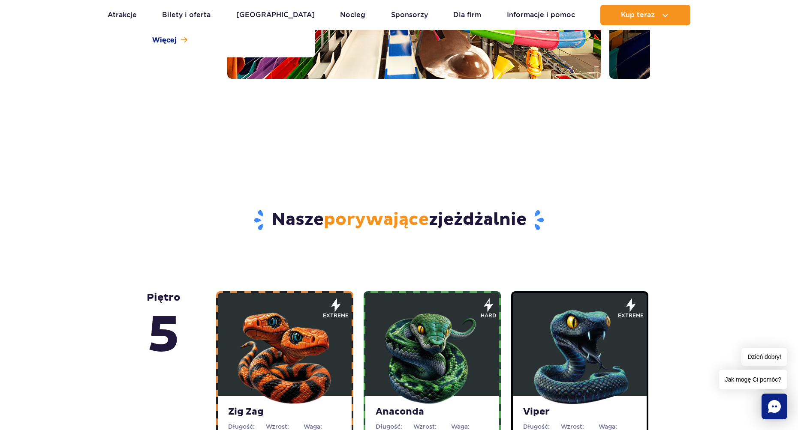
scroll to position [273, 0]
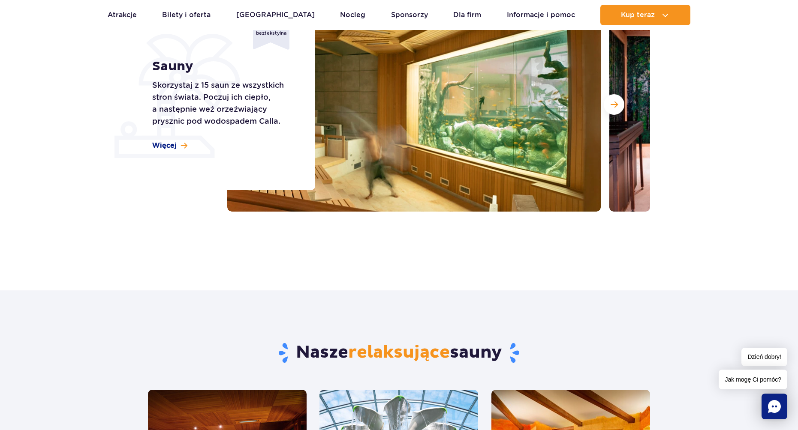
scroll to position [86, 0]
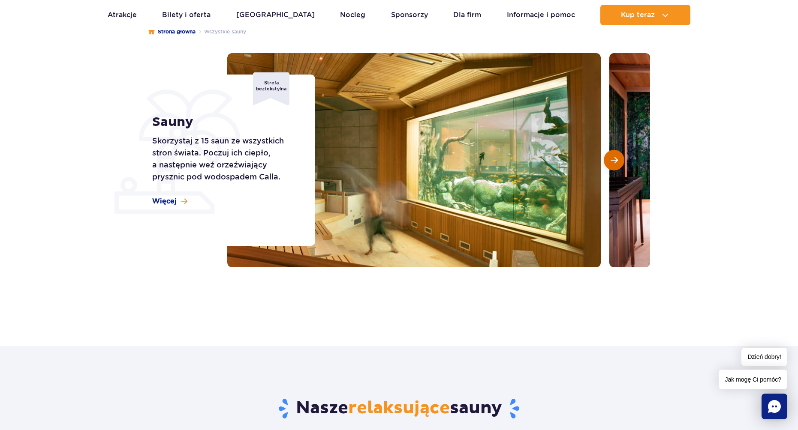
click at [618, 155] on button "Następny slajd" at bounding box center [614, 160] width 21 height 21
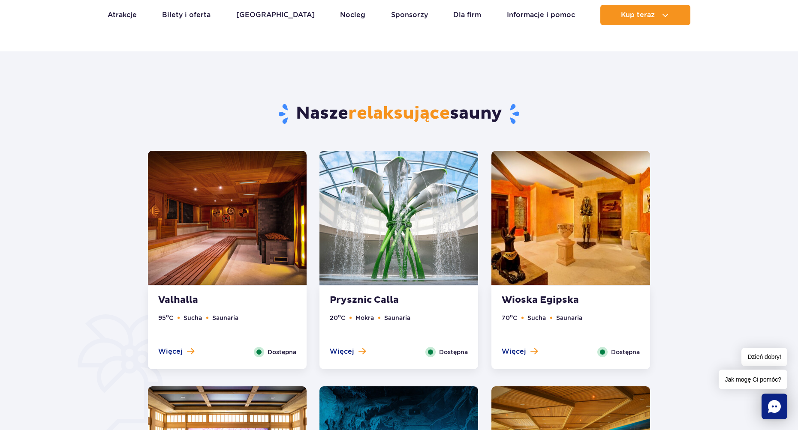
scroll to position [257, 0]
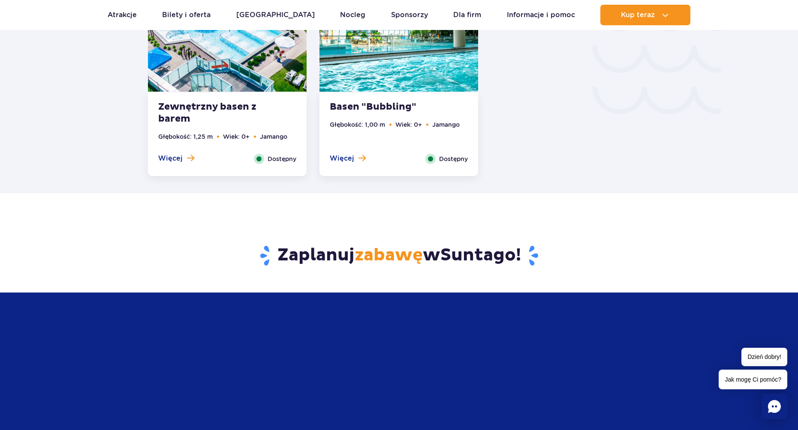
scroll to position [1629, 0]
